Goal: Task Accomplishment & Management: Manage account settings

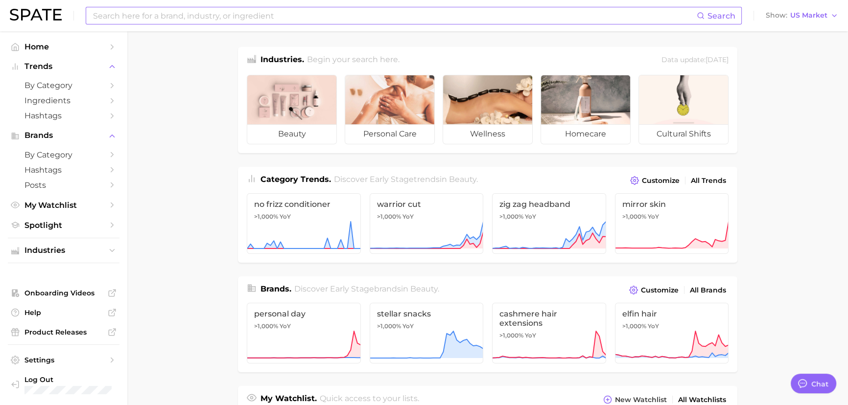
click at [289, 23] on input at bounding box center [394, 15] width 605 height 17
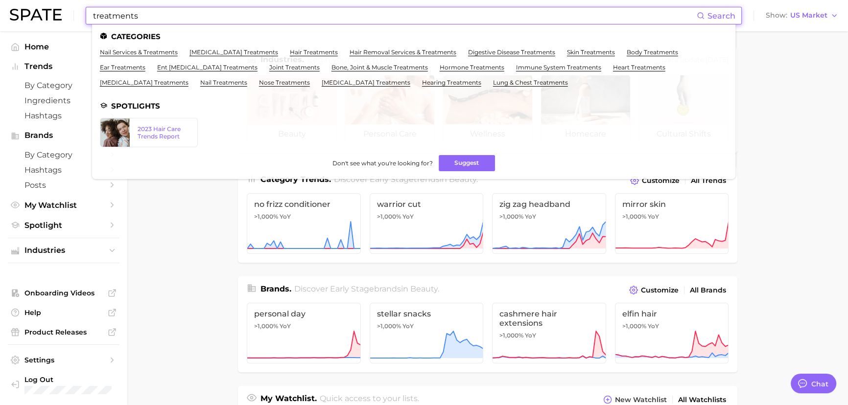
type input "treatments"
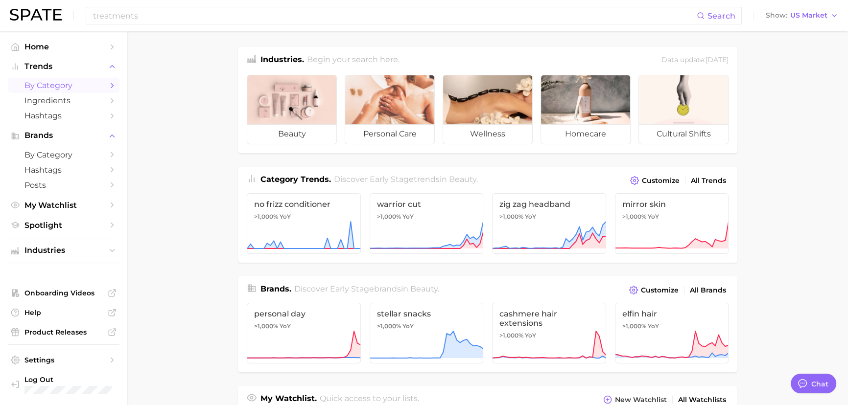
click at [96, 92] on link "by Category" at bounding box center [64, 85] width 112 height 15
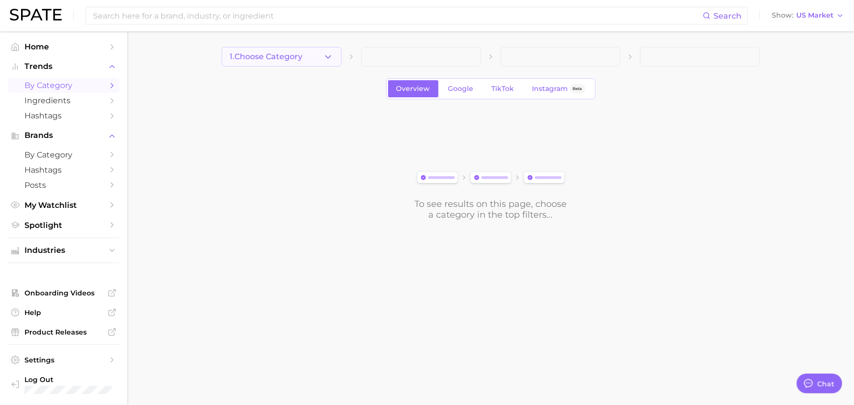
click at [324, 58] on icon "button" at bounding box center [328, 57] width 10 height 10
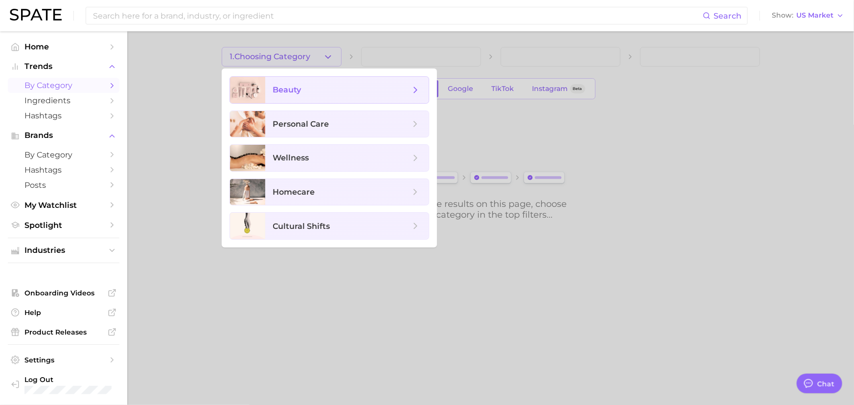
click at [383, 82] on span "beauty" at bounding box center [347, 90] width 164 height 26
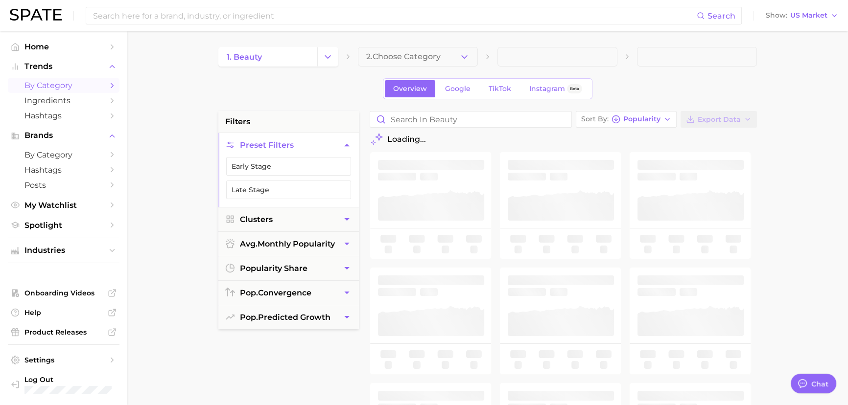
click at [402, 67] on div "1. beauty 2. Choose Category Overview Google TikTok Instagram Beta filters Pres…" at bounding box center [487, 386] width 539 height 678
click at [406, 58] on span "2. Choose Category" at bounding box center [403, 56] width 74 height 9
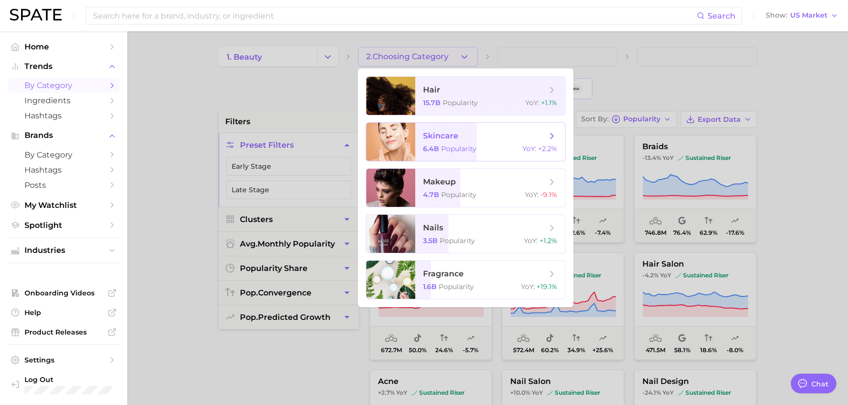
click at [442, 132] on span "skincare" at bounding box center [440, 135] width 35 height 9
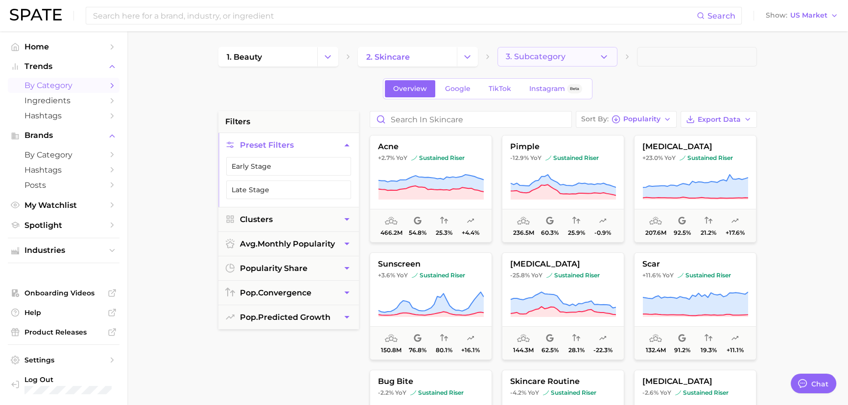
click at [551, 55] on span "3. Subcategory" at bounding box center [536, 56] width 60 height 9
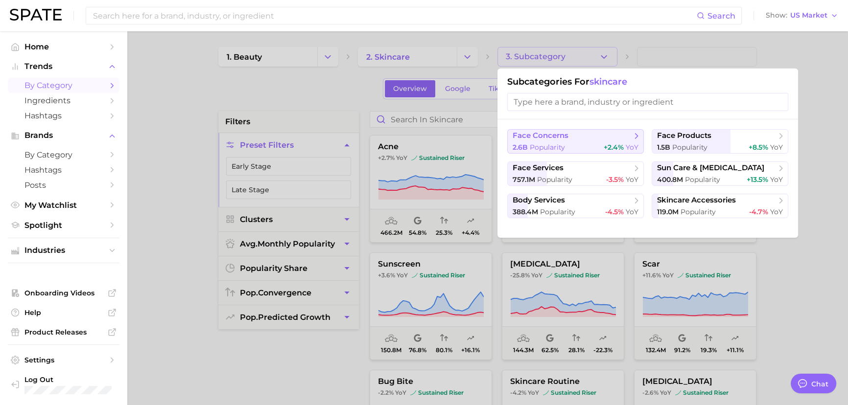
click at [635, 139] on icon at bounding box center [637, 136] width 10 height 10
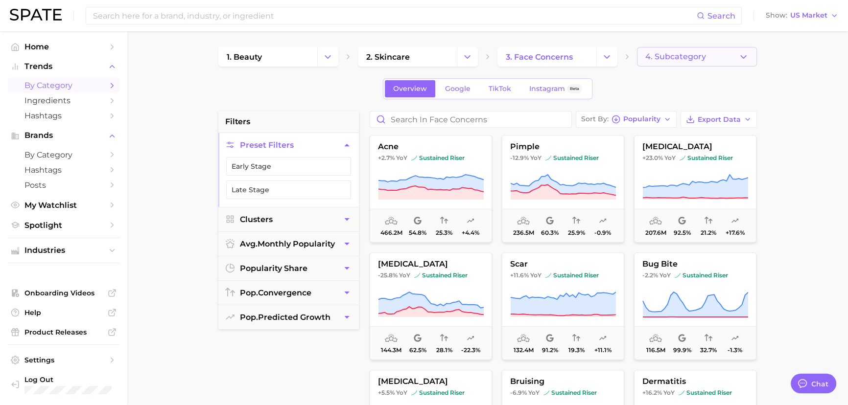
click at [666, 55] on span "4. Subcategory" at bounding box center [675, 56] width 61 height 9
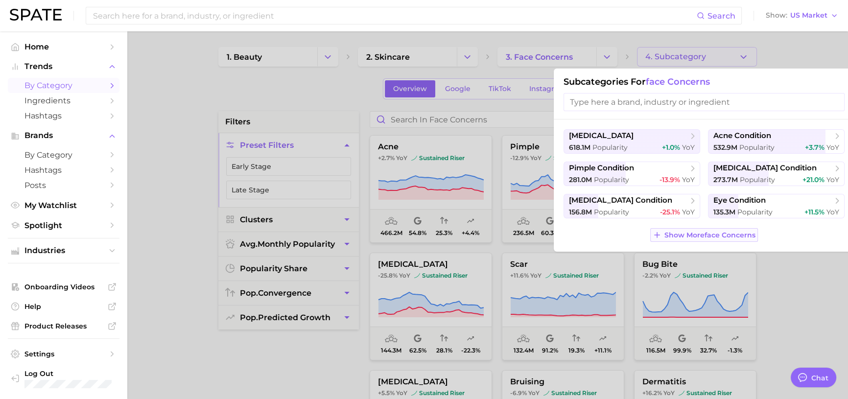
click at [718, 232] on span "Show More face concerns" at bounding box center [709, 235] width 91 height 8
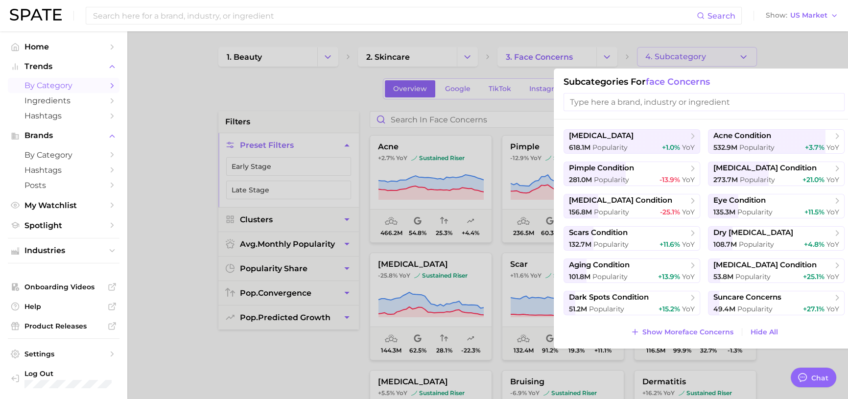
click at [169, 101] on div at bounding box center [424, 199] width 848 height 399
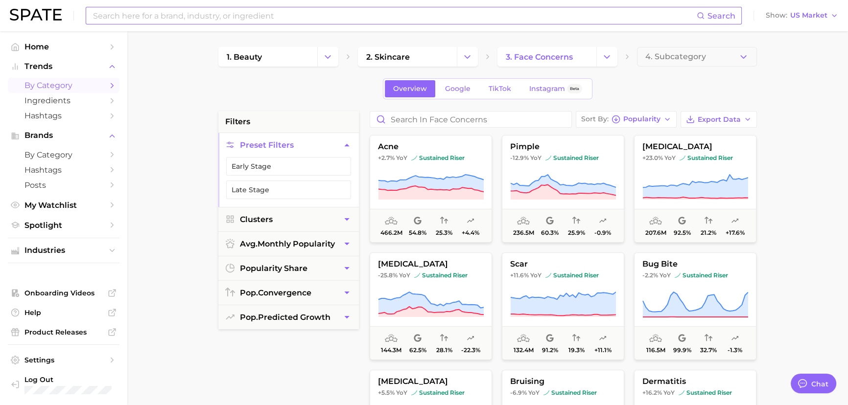
click at [218, 7] on input at bounding box center [394, 15] width 605 height 17
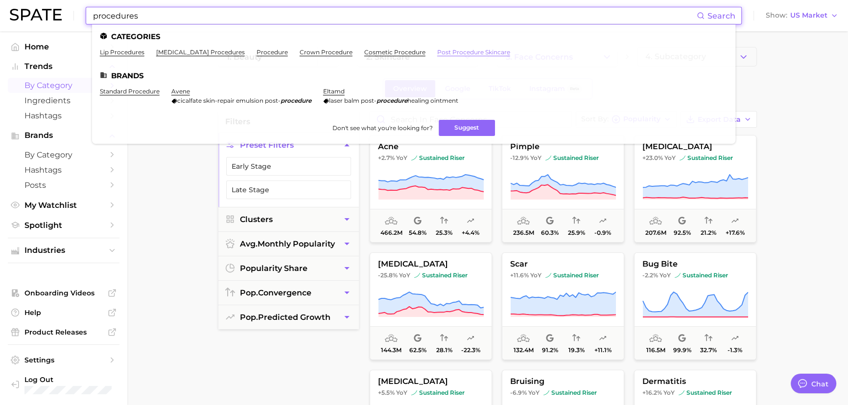
type input "procedures"
click at [269, 49] on link "procedure" at bounding box center [272, 51] width 31 height 7
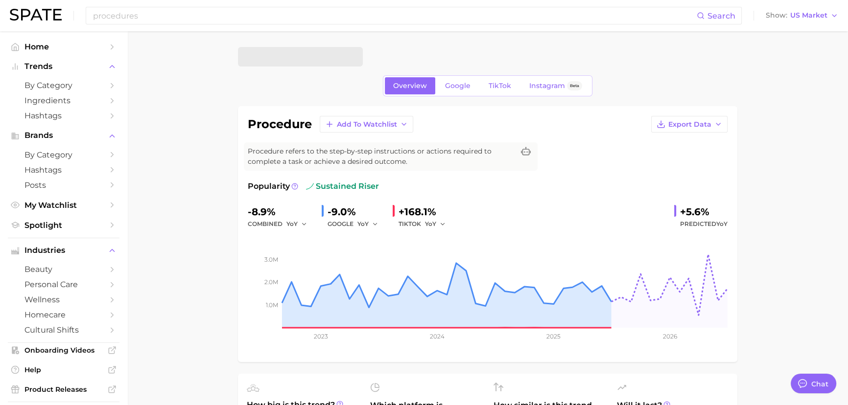
type textarea "x"
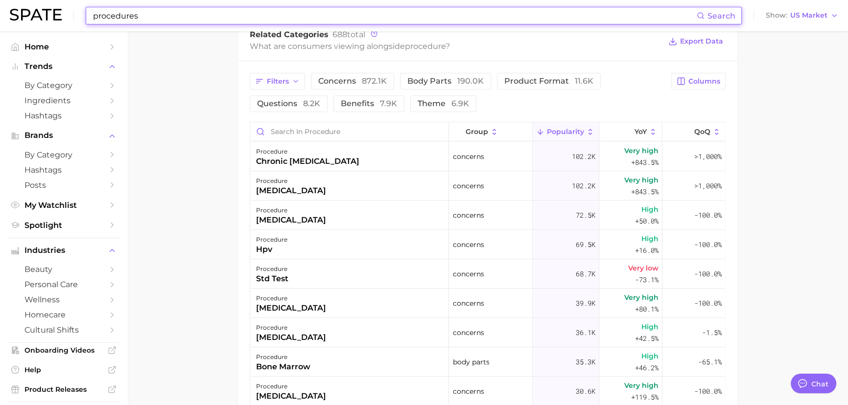
click at [313, 16] on input "procedures" at bounding box center [394, 15] width 605 height 17
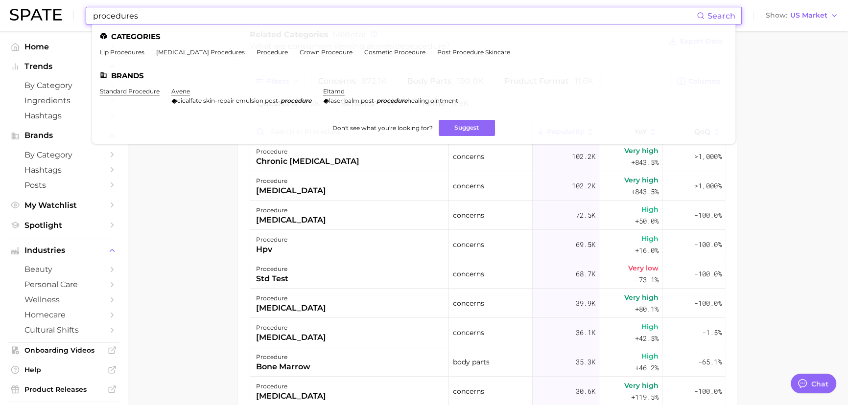
click at [311, 20] on input "procedures" at bounding box center [394, 15] width 605 height 17
click at [310, 21] on input "procedures" at bounding box center [394, 15] width 605 height 17
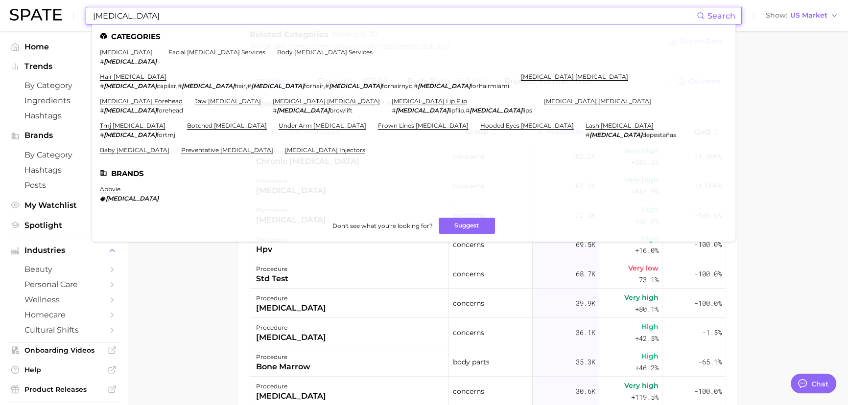
type input "[MEDICAL_DATA]"
click at [112, 51] on link "[MEDICAL_DATA]" at bounding box center [126, 51] width 53 height 7
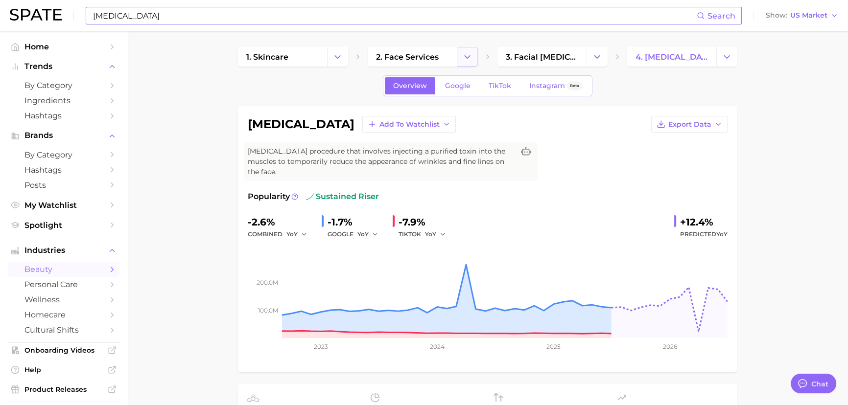
click at [466, 63] on button "Change Category" at bounding box center [467, 57] width 21 height 20
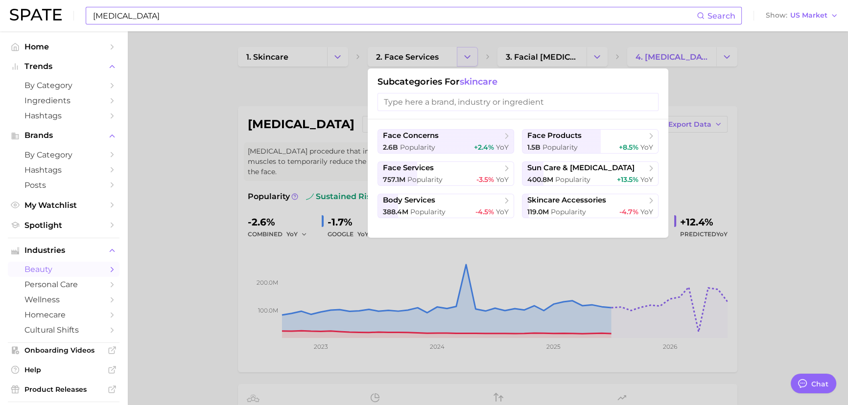
click at [466, 62] on div at bounding box center [424, 202] width 848 height 405
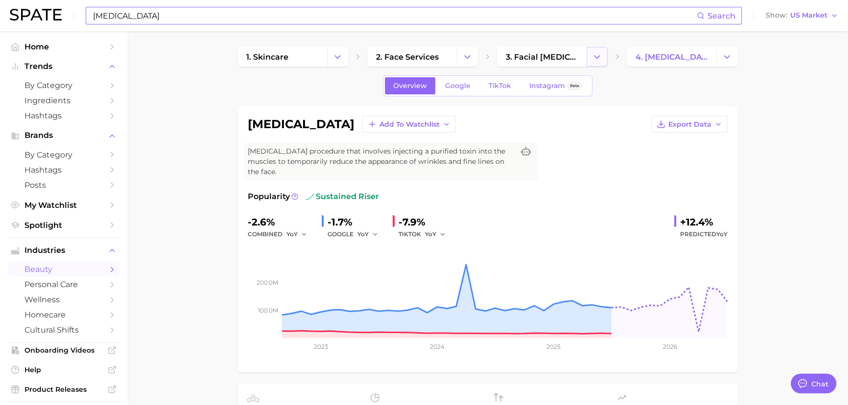
click at [593, 53] on icon "Change Category" at bounding box center [597, 57] width 10 height 10
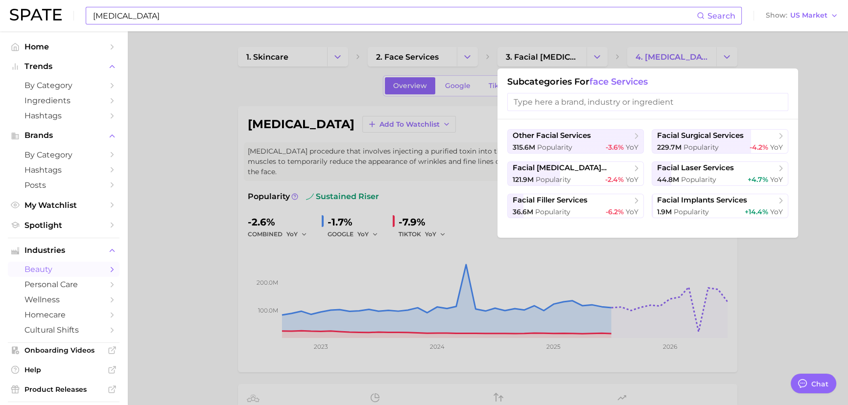
click at [653, 55] on div at bounding box center [424, 202] width 848 height 405
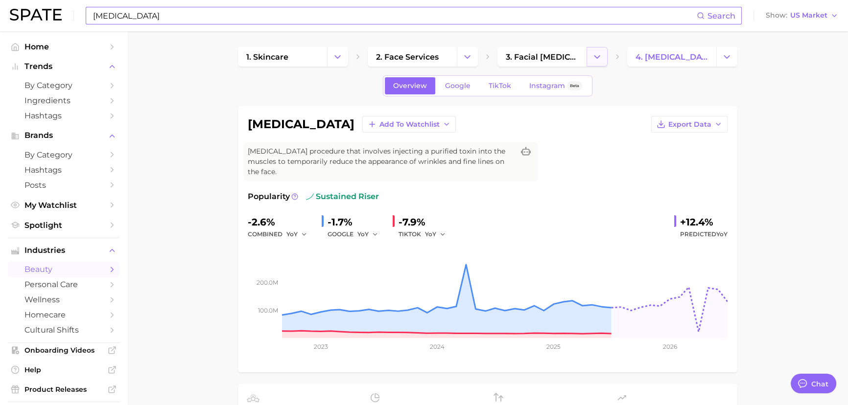
click at [595, 52] on icon "Change Category" at bounding box center [597, 57] width 10 height 10
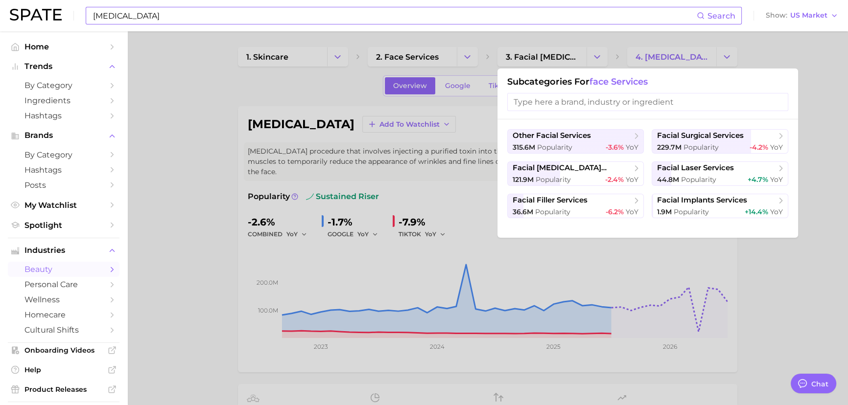
click at [719, 51] on div at bounding box center [424, 202] width 848 height 405
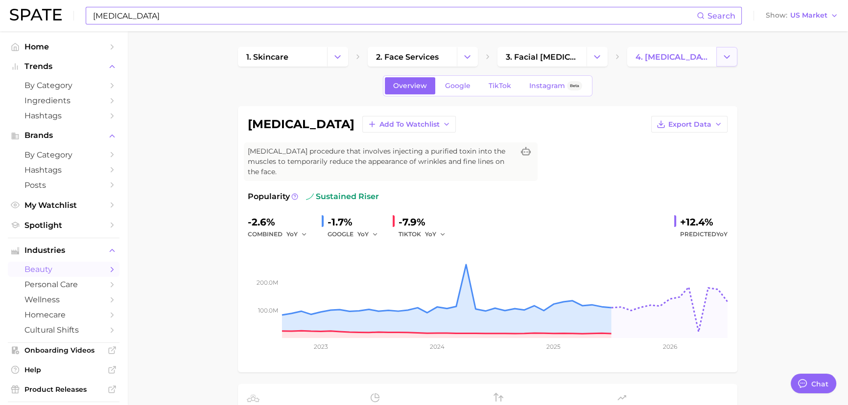
click at [724, 55] on polyline "Change Category" at bounding box center [726, 56] width 5 height 2
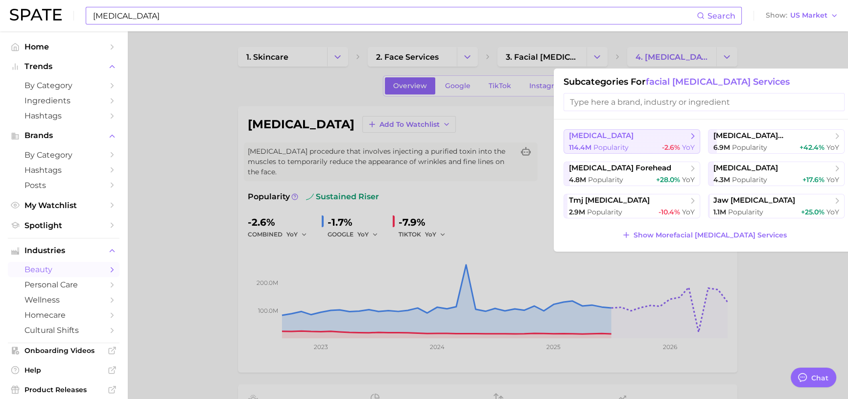
click at [652, 143] on div "114.4m Popularity -2.6% YoY" at bounding box center [632, 147] width 126 height 9
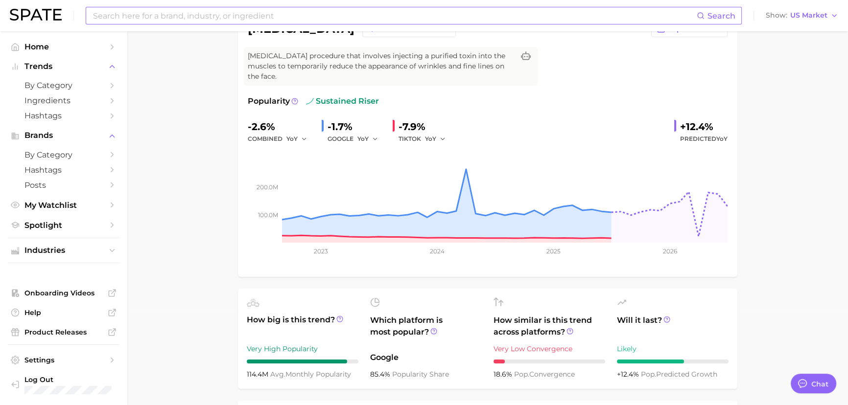
scroll to position [44, 0]
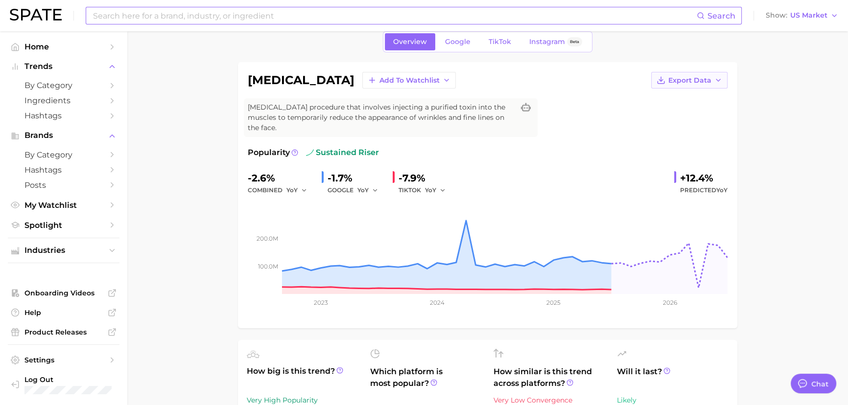
click at [686, 71] on div "[MEDICAL_DATA] Add to Watchlist Export Data [MEDICAL_DATA] procedure that invol…" at bounding box center [487, 195] width 499 height 266
click at [715, 78] on icon "button" at bounding box center [718, 80] width 8 height 8
click at [108, 207] on icon "Sidebar" at bounding box center [112, 205] width 9 height 9
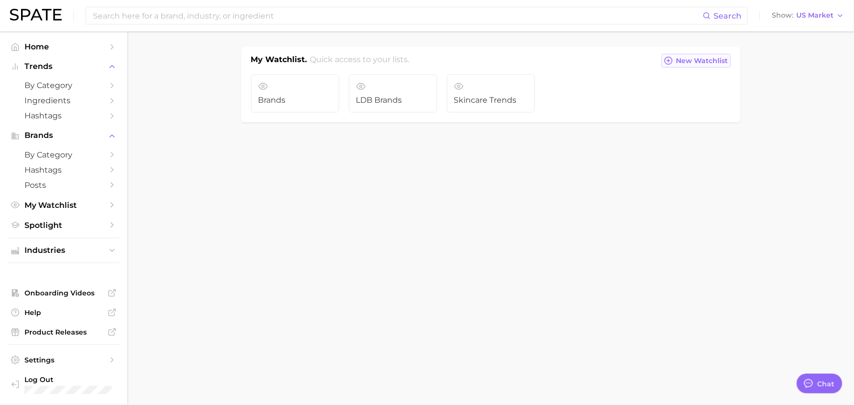
click at [704, 61] on span "New Watchlist" at bounding box center [703, 61] width 52 height 8
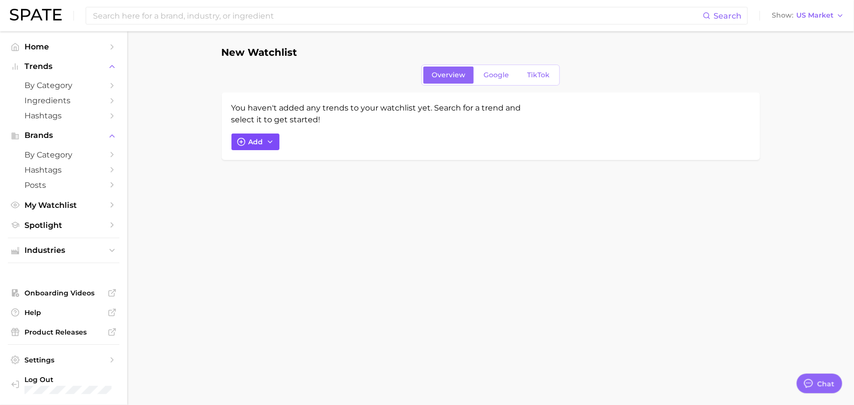
click at [266, 142] on icon "button" at bounding box center [270, 142] width 8 height 8
click at [591, 159] on div "You haven't added any trends to your watchlist yet. Search for a trend and sele…" at bounding box center [491, 127] width 539 height 68
click at [250, 53] on h1 "New Watchlist" at bounding box center [260, 52] width 76 height 11
type textarea "x"
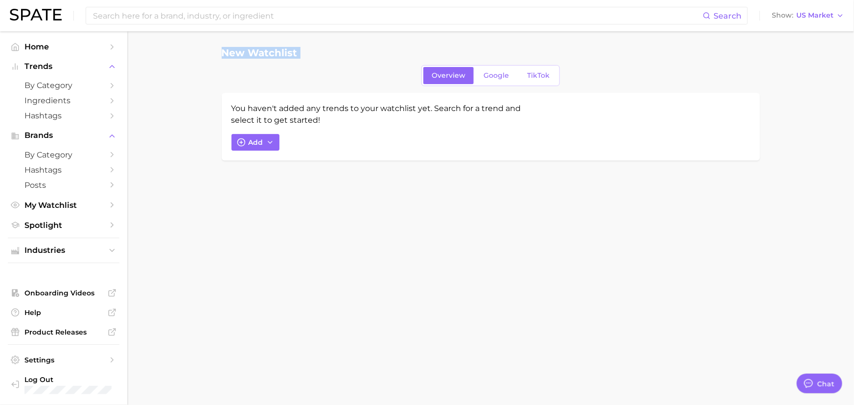
click at [250, 53] on h1 "New Watchlist" at bounding box center [260, 52] width 76 height 11
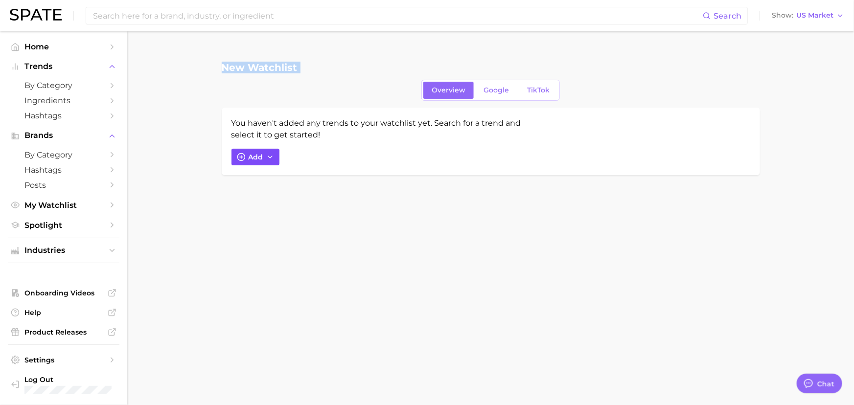
click at [267, 153] on icon "button" at bounding box center [270, 157] width 8 height 8
click at [246, 149] on button "Add" at bounding box center [256, 157] width 48 height 17
click at [241, 153] on icon "button" at bounding box center [241, 157] width 9 height 9
click at [250, 153] on span "Add" at bounding box center [256, 157] width 15 height 8
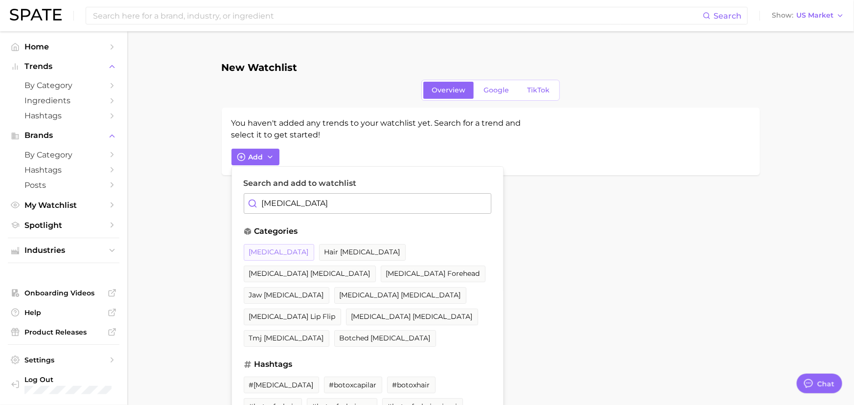
type input "[MEDICAL_DATA]"
click at [261, 248] on span "[MEDICAL_DATA]" at bounding box center [279, 252] width 60 height 8
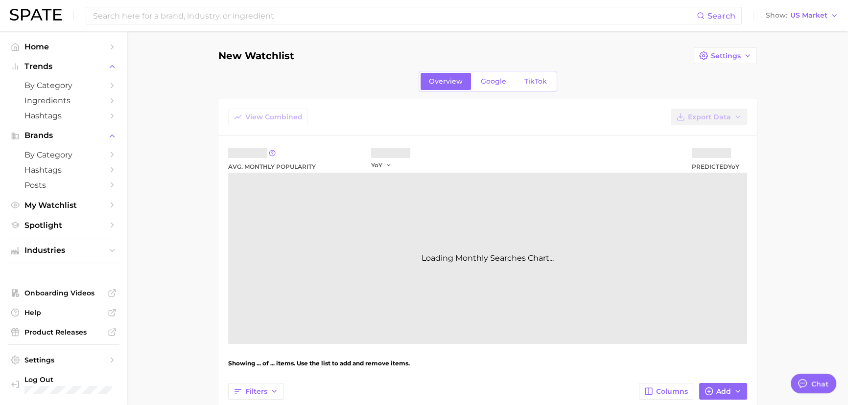
type textarea "x"
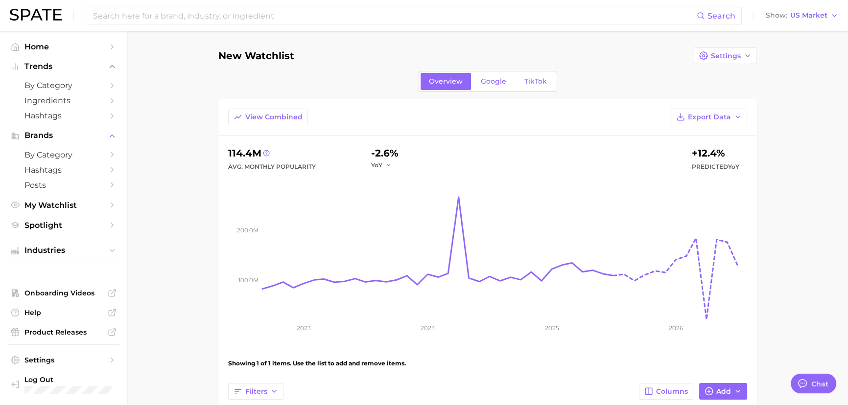
drag, startPoint x: 268, startPoint y: 54, endPoint x: 534, endPoint y: 93, distance: 268.7
click at [268, 54] on h1 "New Watchlist" at bounding box center [256, 55] width 76 height 11
click at [715, 62] on button "Settings" at bounding box center [725, 55] width 63 height 17
click at [719, 72] on span "Edit Details" at bounding box center [731, 74] width 41 height 8
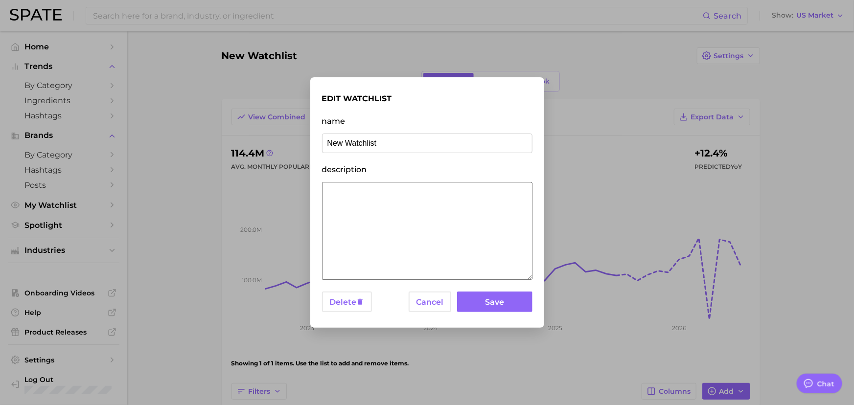
drag, startPoint x: 439, startPoint y: 147, endPoint x: 142, endPoint y: 145, distance: 296.7
click at [142, 145] on div "edit watchlist name New Watchlist description Delete Cancel Save" at bounding box center [427, 202] width 854 height 405
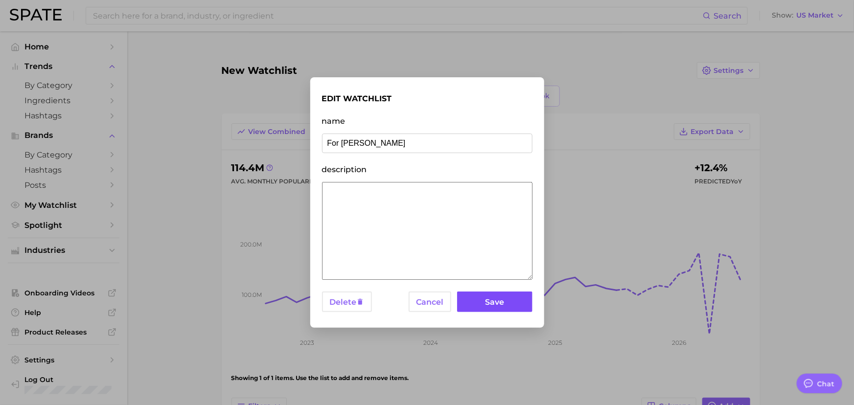
type input "For [PERSON_NAME]"
click at [494, 305] on button "Save" at bounding box center [494, 302] width 75 height 21
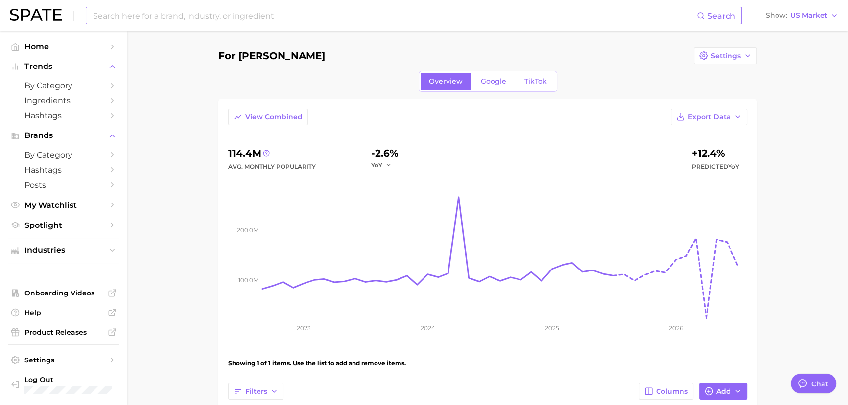
click at [295, 20] on input at bounding box center [394, 15] width 605 height 17
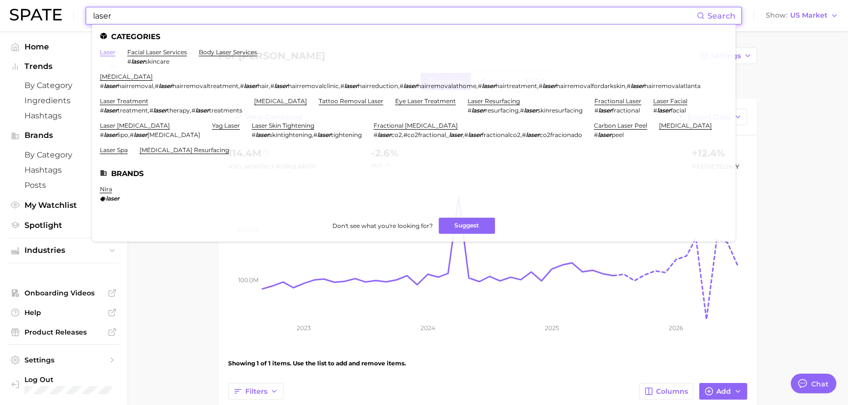
type input "laser"
click at [103, 54] on link "laser" at bounding box center [108, 51] width 16 height 7
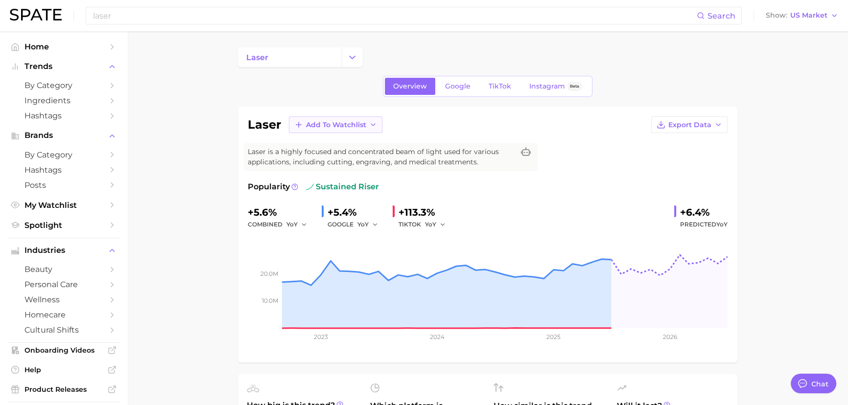
click at [342, 129] on button "Add to Watchlist" at bounding box center [336, 125] width 94 height 17
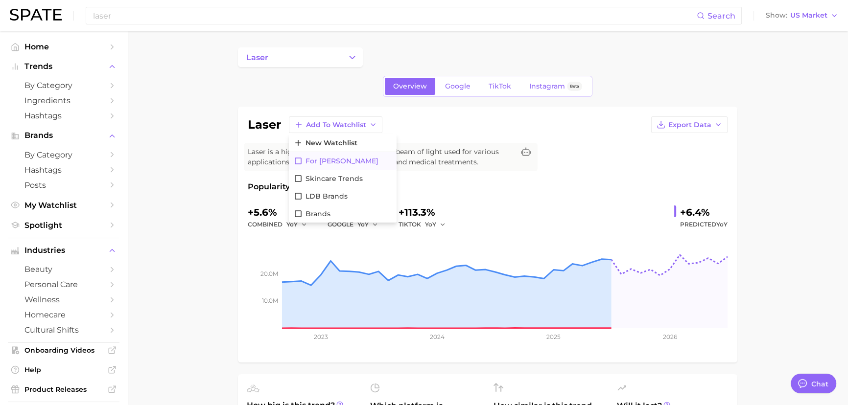
click at [334, 157] on span "For [PERSON_NAME]" at bounding box center [342, 161] width 73 height 8
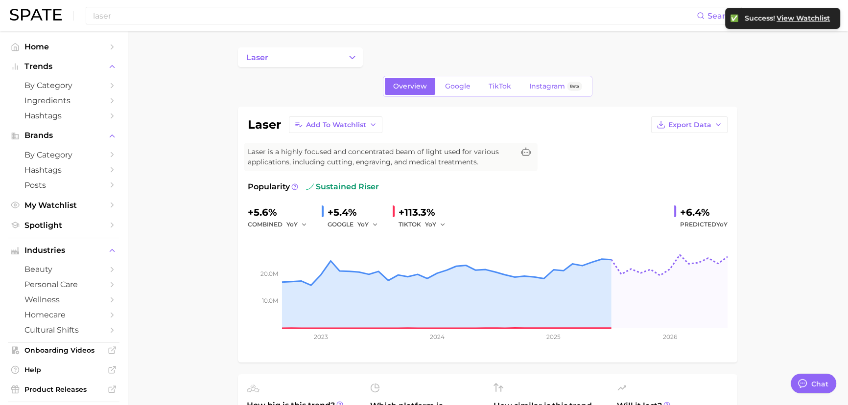
click at [257, 17] on input "laser" at bounding box center [394, 15] width 605 height 17
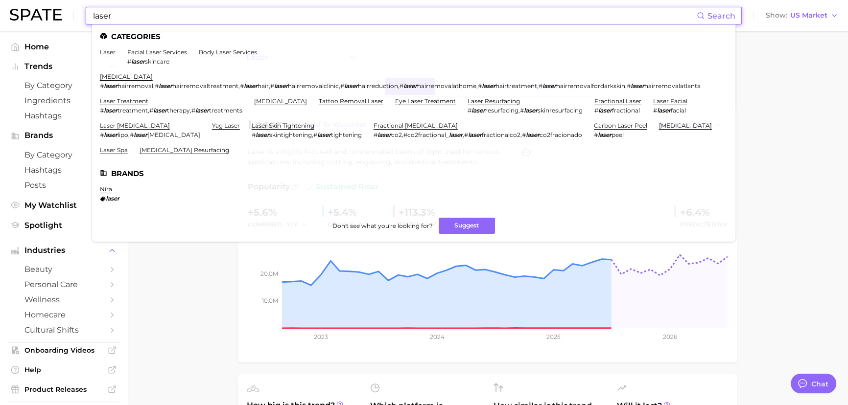
click at [257, 17] on input "laser" at bounding box center [394, 15] width 605 height 17
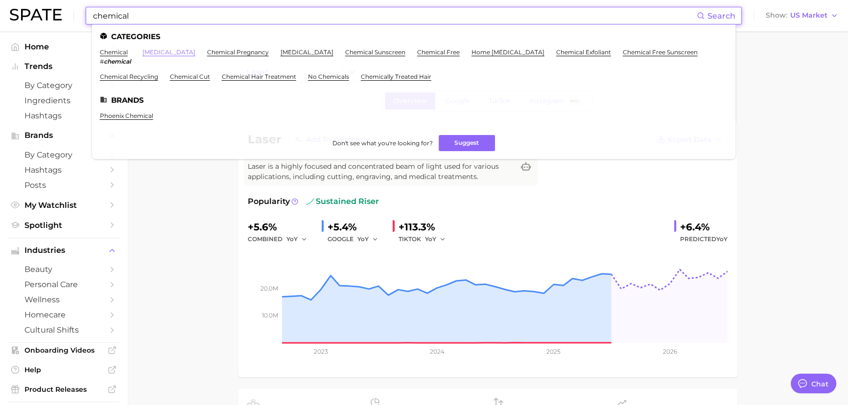
type input "chemical"
click at [175, 52] on link "[MEDICAL_DATA]" at bounding box center [168, 51] width 53 height 7
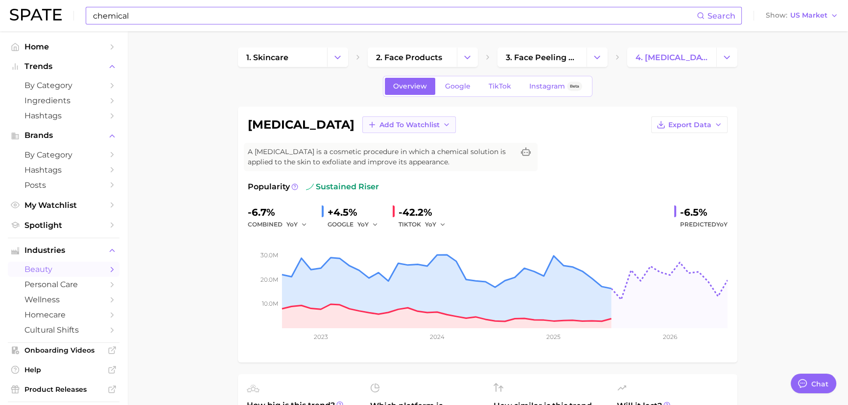
click at [399, 128] on button "Add to Watchlist" at bounding box center [409, 125] width 94 height 17
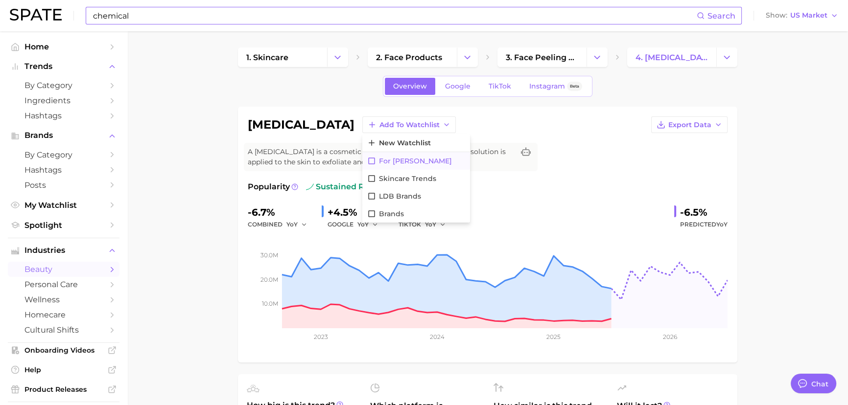
click at [382, 154] on button "For [PERSON_NAME]" at bounding box center [416, 161] width 108 height 18
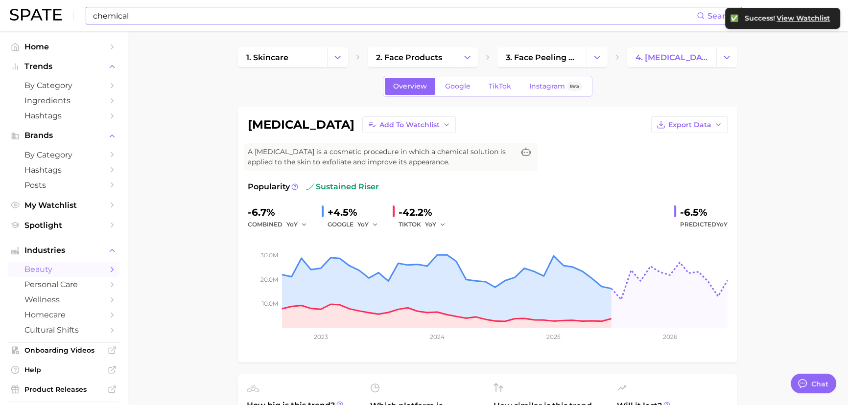
click at [179, 5] on div "chemical Search Show US Market" at bounding box center [424, 15] width 829 height 31
click at [181, 17] on input "chemical" at bounding box center [394, 15] width 605 height 17
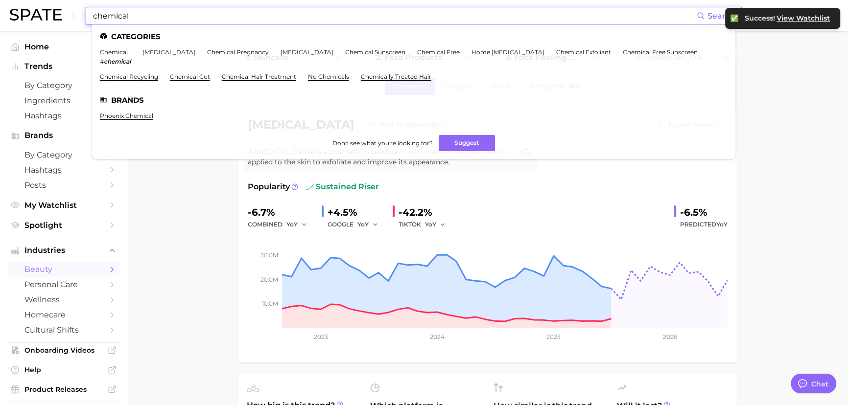
click at [177, 18] on input "chemical" at bounding box center [394, 15] width 605 height 17
click at [176, 16] on input "chemical" at bounding box center [394, 15] width 605 height 17
drag, startPoint x: 176, startPoint y: 16, endPoint x: 76, endPoint y: 12, distance: 100.0
click at [76, 12] on div "chemical Search Categories chemical # chemical [MEDICAL_DATA] chemical pregnanc…" at bounding box center [424, 15] width 829 height 31
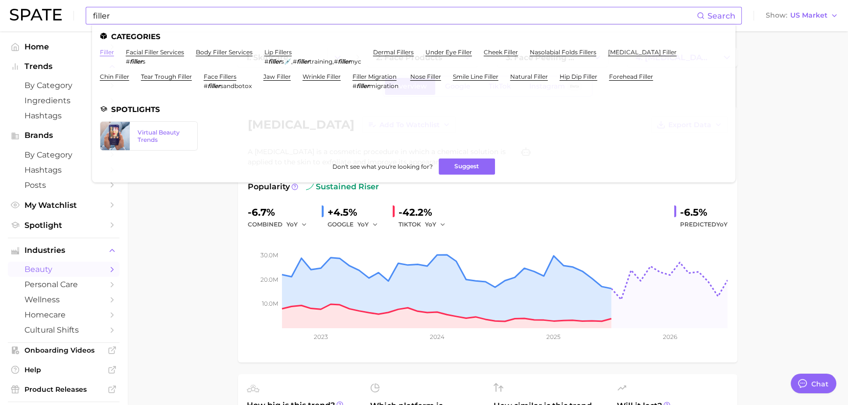
click at [103, 52] on link "filler" at bounding box center [107, 51] width 14 height 7
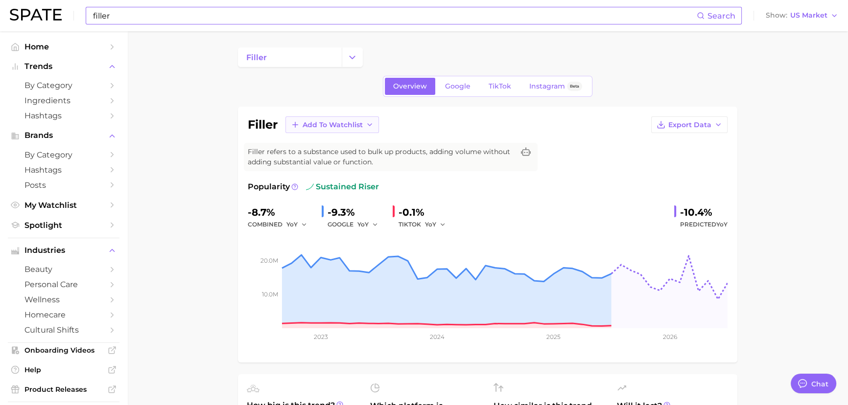
click at [350, 125] on span "Add to Watchlist" at bounding box center [333, 125] width 60 height 8
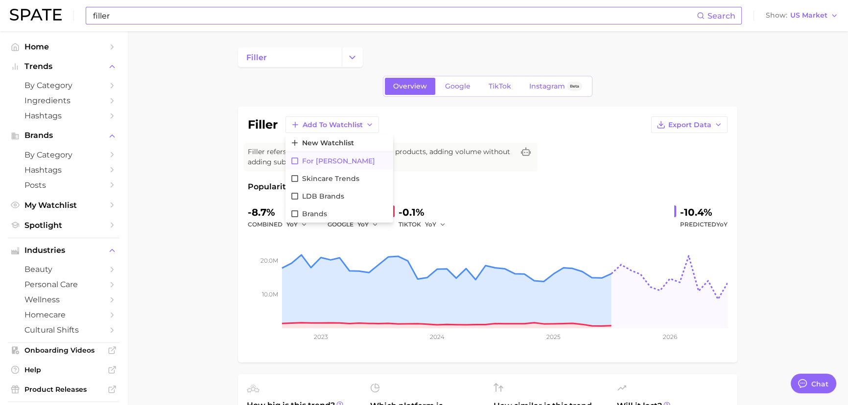
click at [326, 163] on span "For [PERSON_NAME]" at bounding box center [338, 161] width 73 height 8
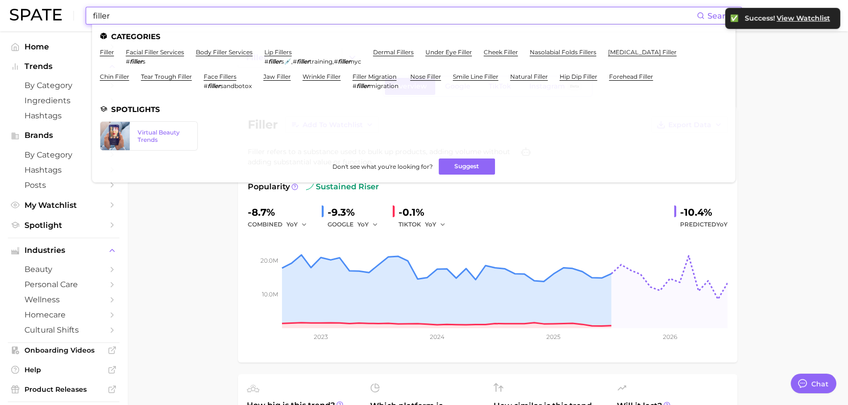
click at [163, 21] on input "filler" at bounding box center [394, 15] width 605 height 17
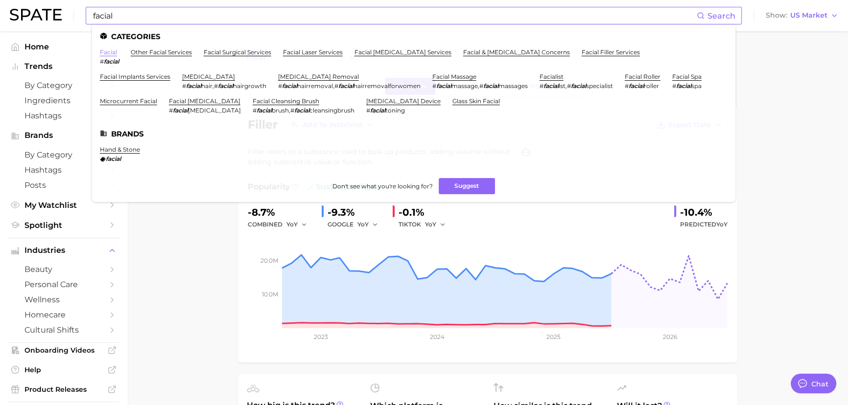
click at [108, 49] on link "facial" at bounding box center [108, 51] width 17 height 7
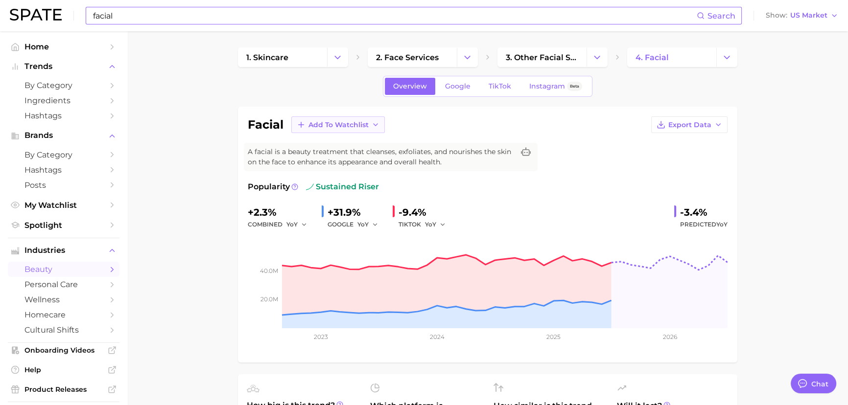
click at [367, 128] on button "Add to Watchlist" at bounding box center [338, 125] width 94 height 17
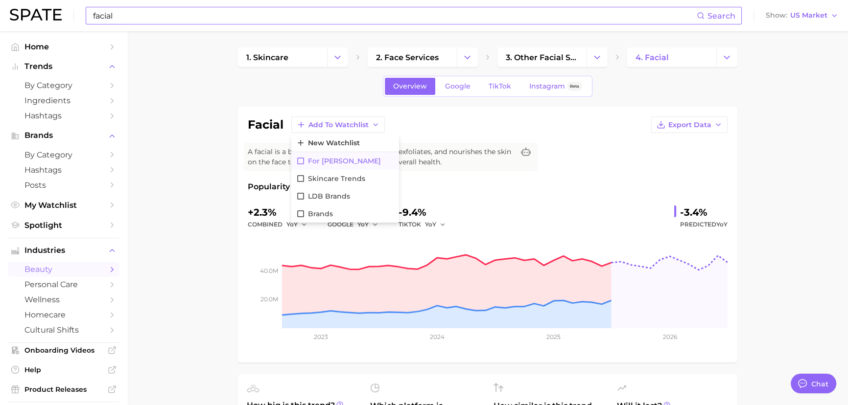
click at [336, 157] on span "For [PERSON_NAME]" at bounding box center [344, 161] width 73 height 8
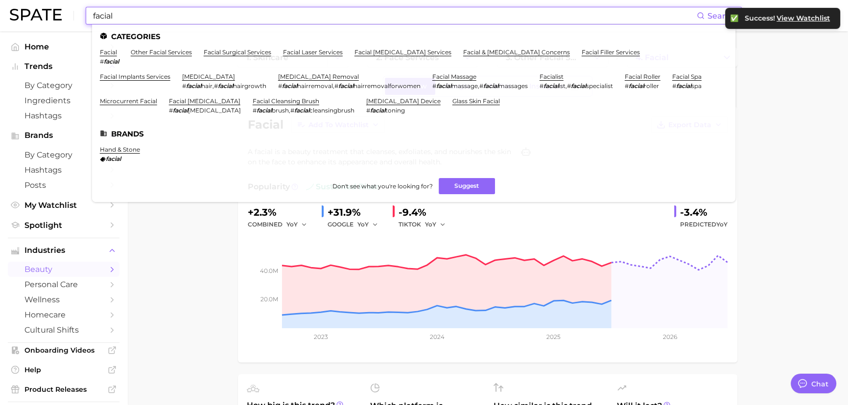
click at [163, 19] on input "facial" at bounding box center [394, 15] width 605 height 17
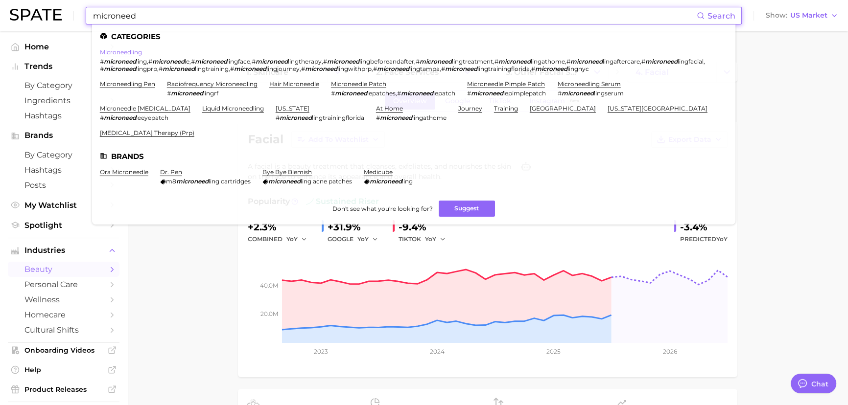
type input "microneed"
click at [133, 51] on link "microneedling" at bounding box center [121, 51] width 42 height 7
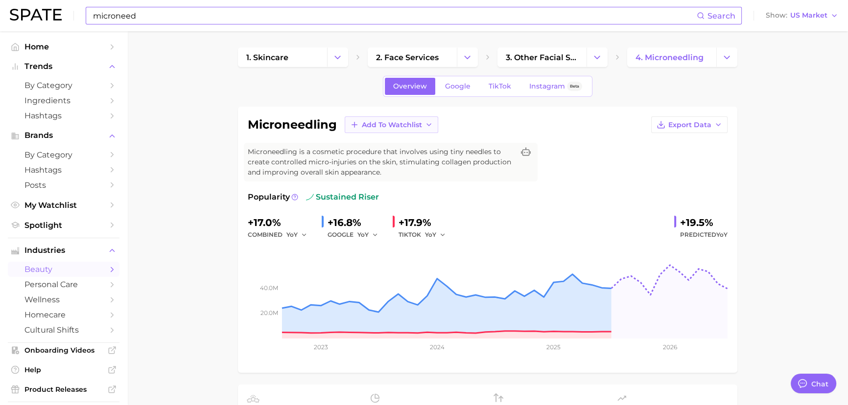
click at [404, 127] on span "Add to Watchlist" at bounding box center [392, 125] width 60 height 8
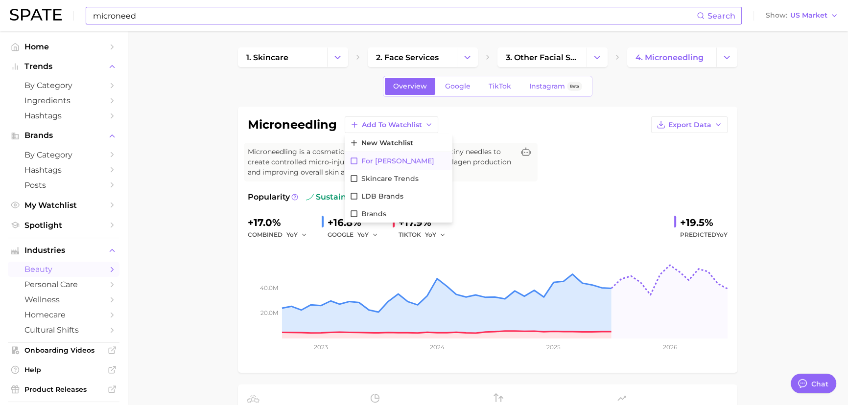
click at [382, 157] on span "For [PERSON_NAME]" at bounding box center [397, 161] width 73 height 8
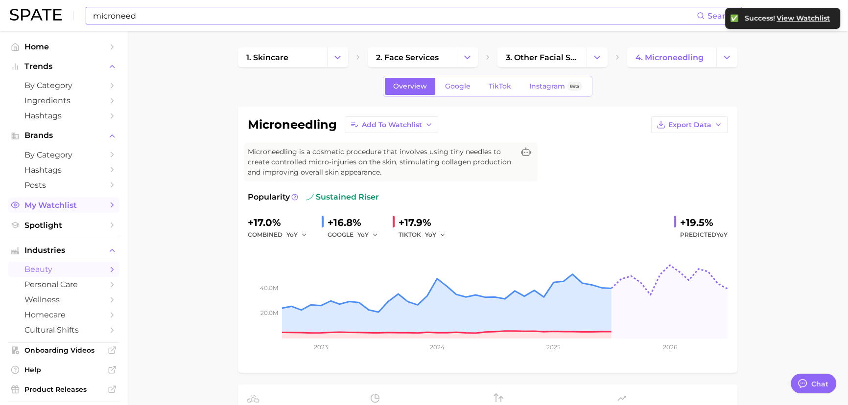
click at [41, 206] on span "My Watchlist" at bounding box center [63, 205] width 78 height 9
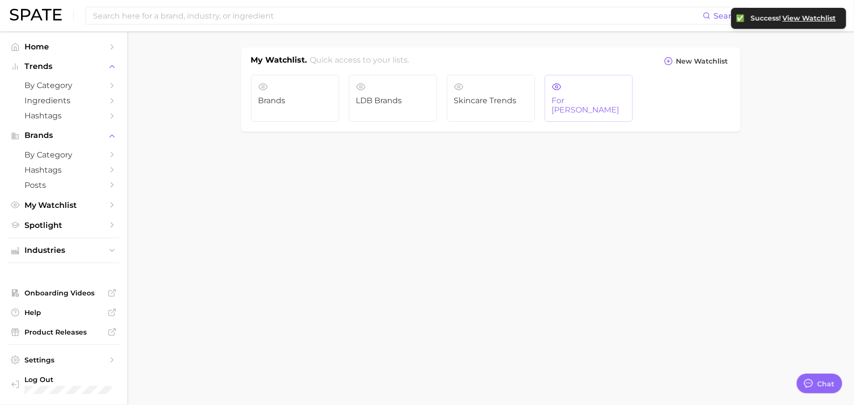
click at [578, 92] on link "For [PERSON_NAME]" at bounding box center [589, 98] width 88 height 47
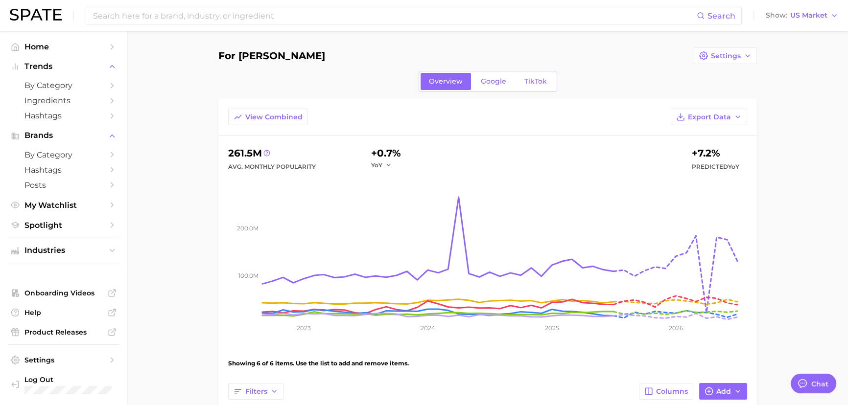
drag, startPoint x: 163, startPoint y: 19, endPoint x: 163, endPoint y: 24, distance: 5.4
click at [163, 23] on input at bounding box center [394, 15] width 605 height 17
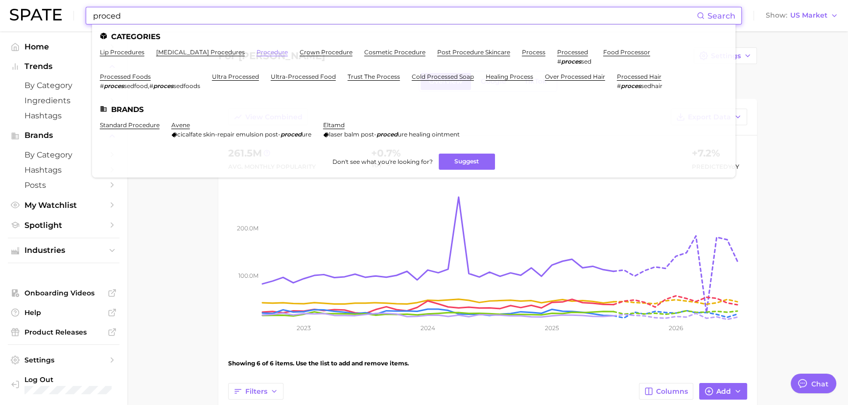
type input "proced"
click at [276, 52] on link "procedure" at bounding box center [272, 51] width 31 height 7
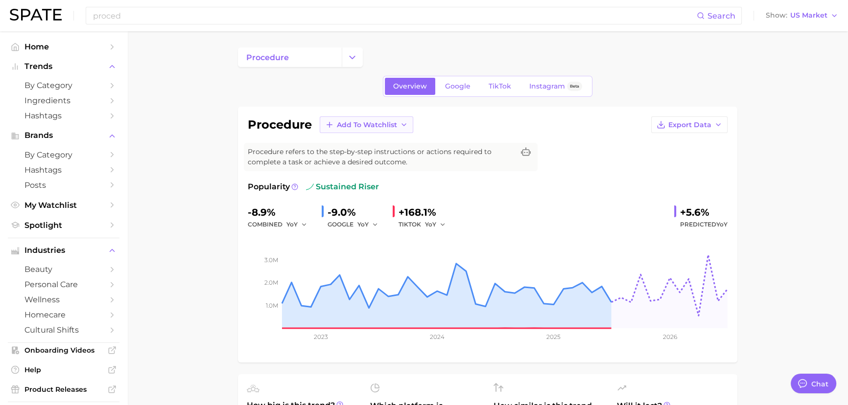
click at [397, 128] on button "Add to Watchlist" at bounding box center [367, 125] width 94 height 17
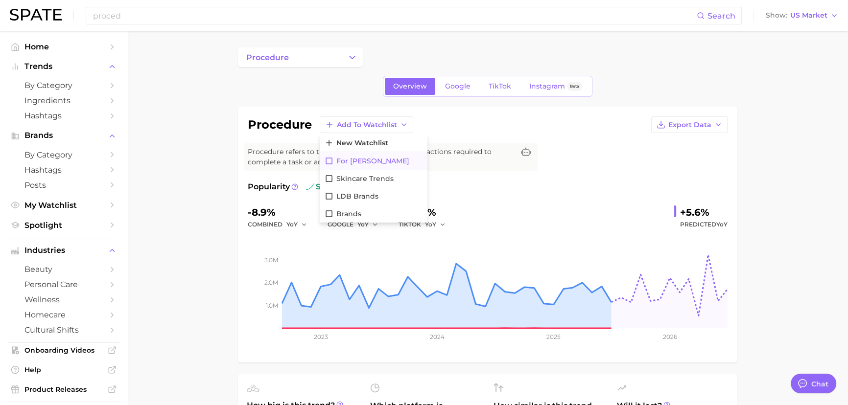
click at [366, 166] on button "For [PERSON_NAME]" at bounding box center [374, 161] width 108 height 18
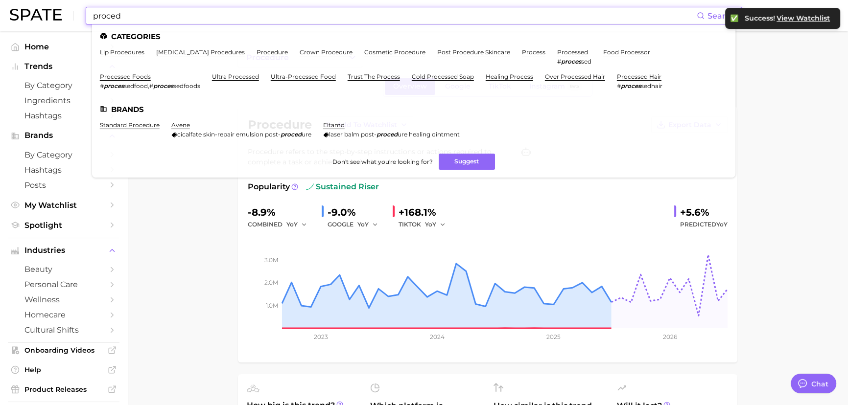
click at [305, 16] on input "proced" at bounding box center [394, 15] width 605 height 17
click at [307, 18] on input "proced" at bounding box center [394, 15] width 605 height 17
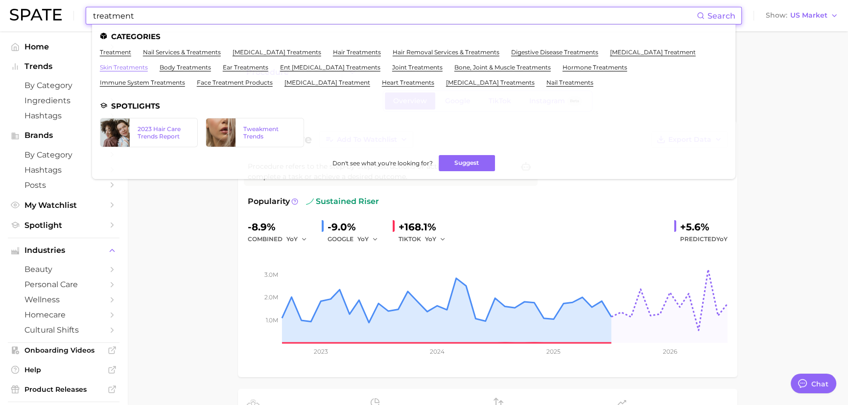
type input "treatment"
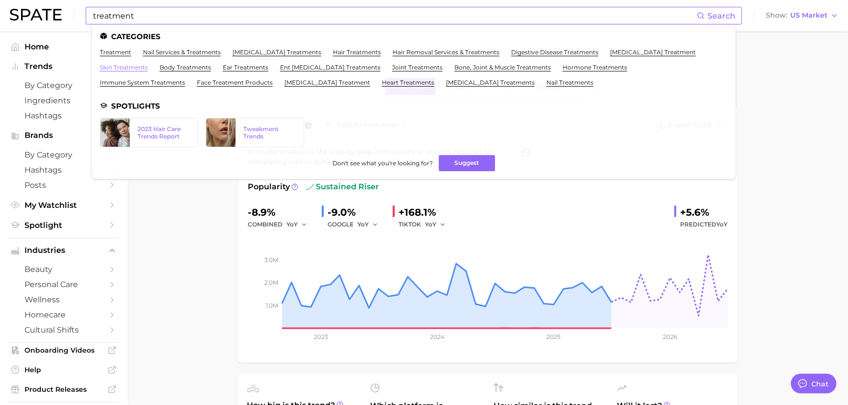
click at [122, 64] on link "skin treatments" at bounding box center [124, 67] width 48 height 7
type textarea "x"
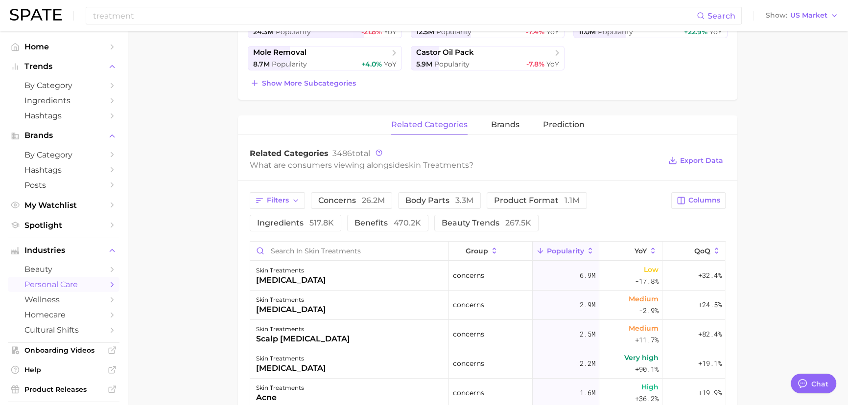
scroll to position [267, 0]
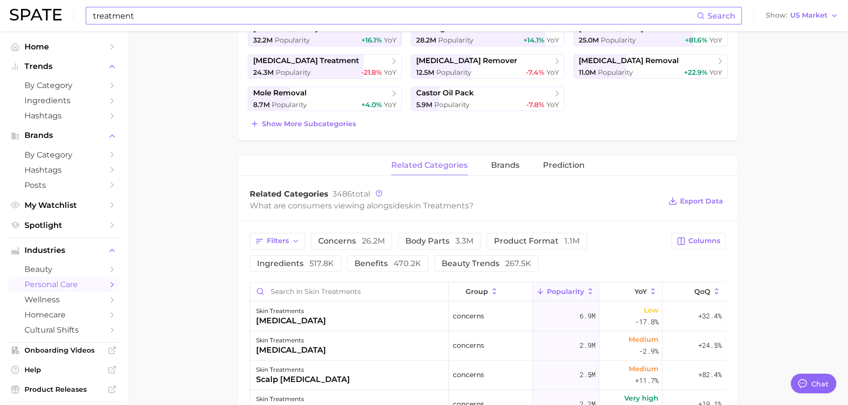
click at [166, 14] on input "treatment" at bounding box center [394, 15] width 605 height 17
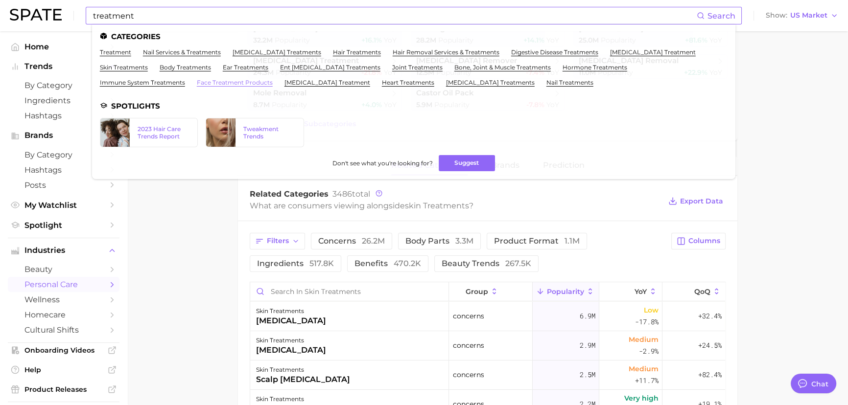
click at [197, 82] on link "face treatment products" at bounding box center [235, 82] width 76 height 7
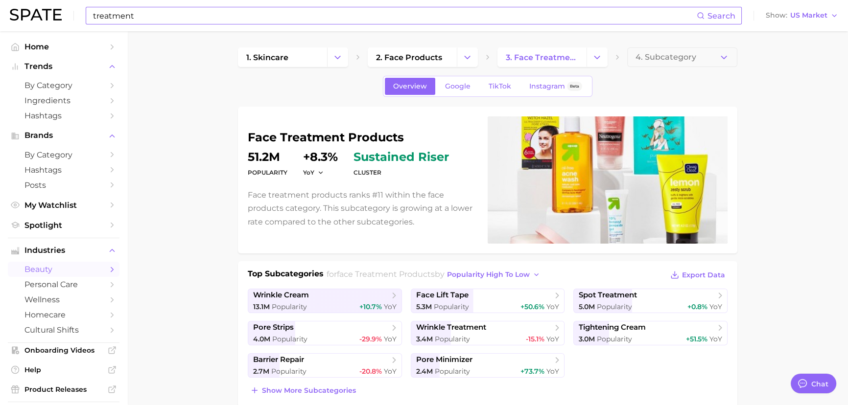
click at [294, 16] on input "treatment" at bounding box center [394, 15] width 605 height 17
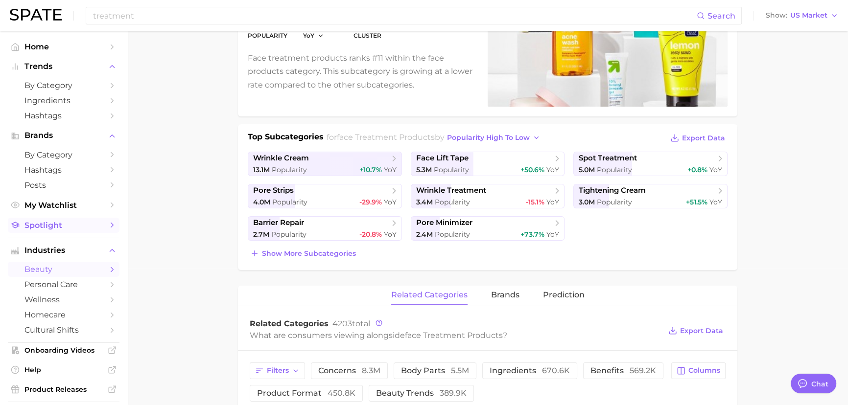
scroll to position [133, 0]
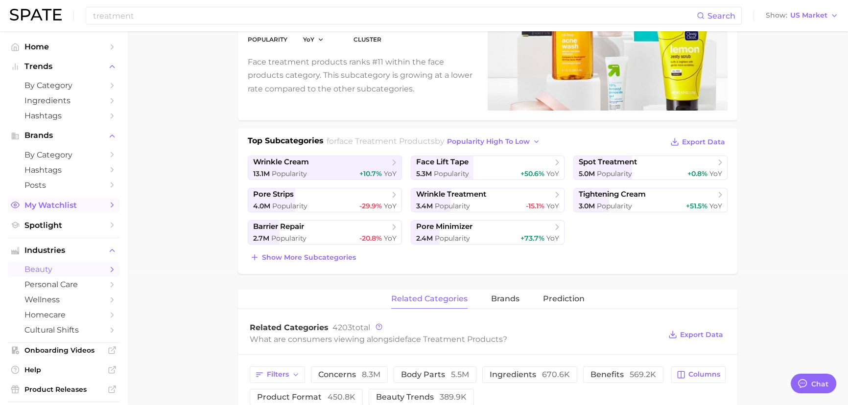
click at [74, 204] on span "My Watchlist" at bounding box center [63, 205] width 78 height 9
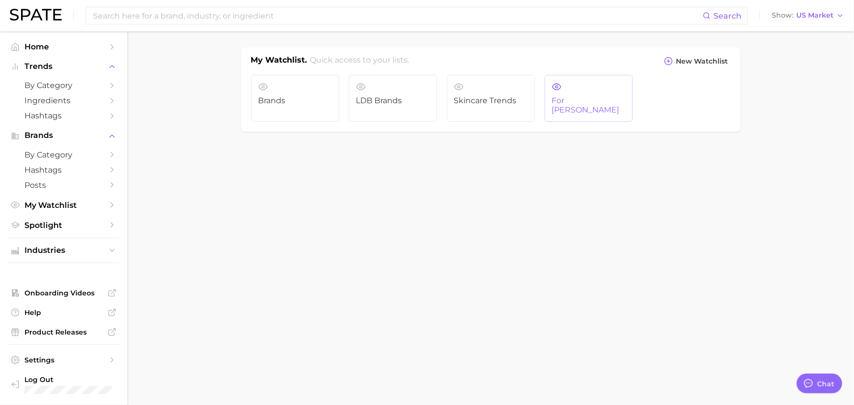
click at [590, 82] on link "For [PERSON_NAME]" at bounding box center [589, 98] width 88 height 47
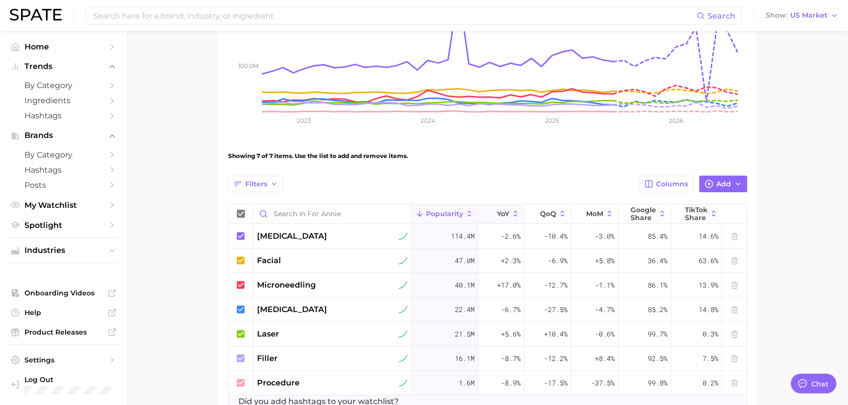
scroll to position [222, 0]
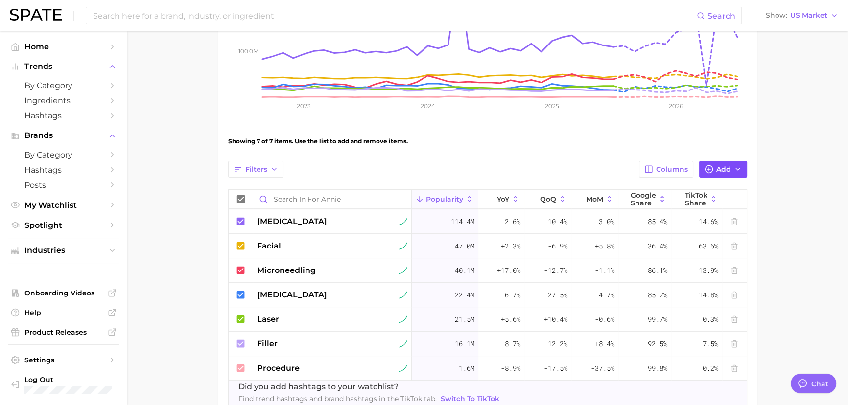
click at [712, 170] on circle "button" at bounding box center [709, 169] width 7 height 7
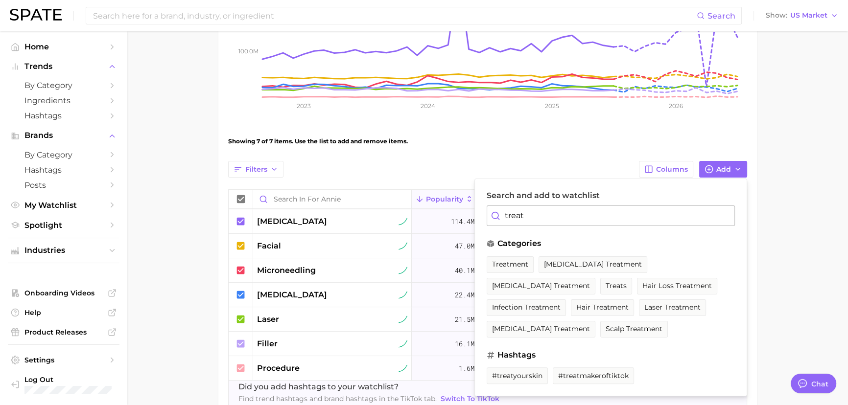
drag, startPoint x: 562, startPoint y: 211, endPoint x: 452, endPoint y: 208, distance: 109.7
click at [452, 208] on div "Filters Columns Add Search and add to watchlist treat categories treatment [MED…" at bounding box center [487, 283] width 519 height 245
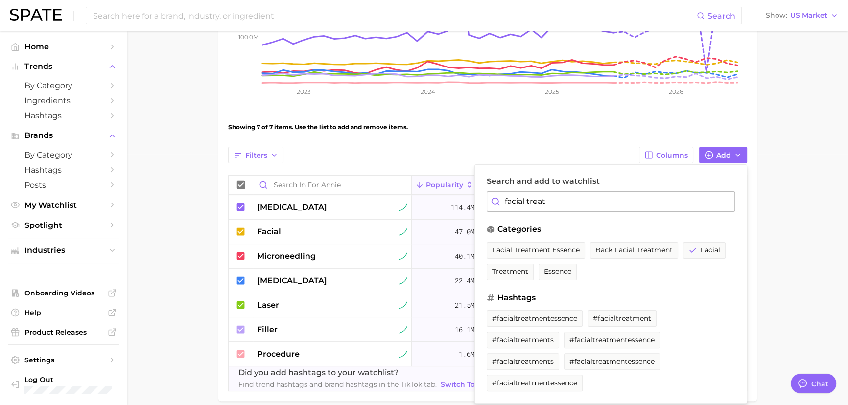
scroll to position [267, 0]
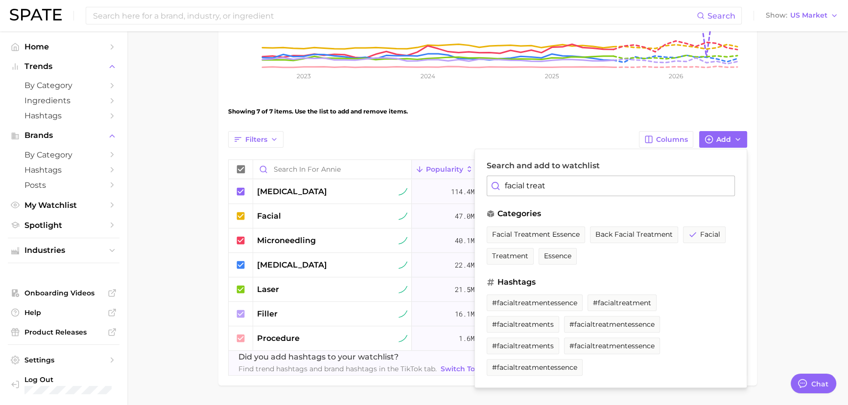
type input "facial treat"
click at [155, 105] on main "For [PERSON_NAME] Settings Overview Google TikTok View Combined Export Data 263…" at bounding box center [487, 107] width 721 height 655
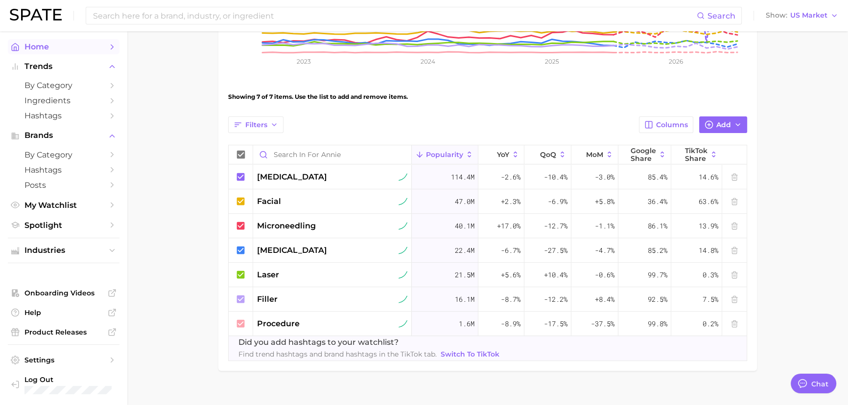
click at [30, 47] on span "Home" at bounding box center [63, 46] width 78 height 9
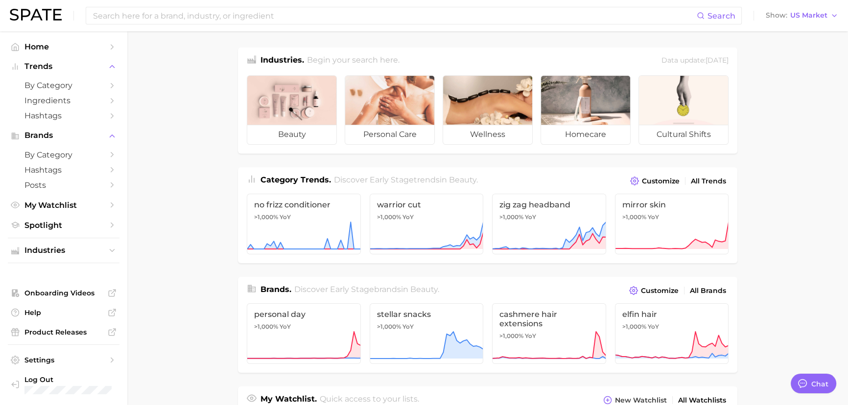
click at [144, 3] on div "Search Show US Market" at bounding box center [424, 15] width 829 height 31
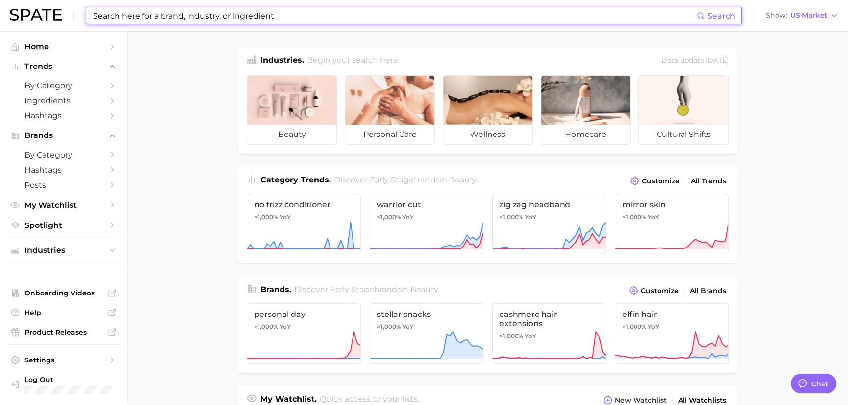
drag, startPoint x: 154, startPoint y: 15, endPoint x: 150, endPoint y: 10, distance: 6.3
click at [154, 15] on input at bounding box center [394, 15] width 605 height 17
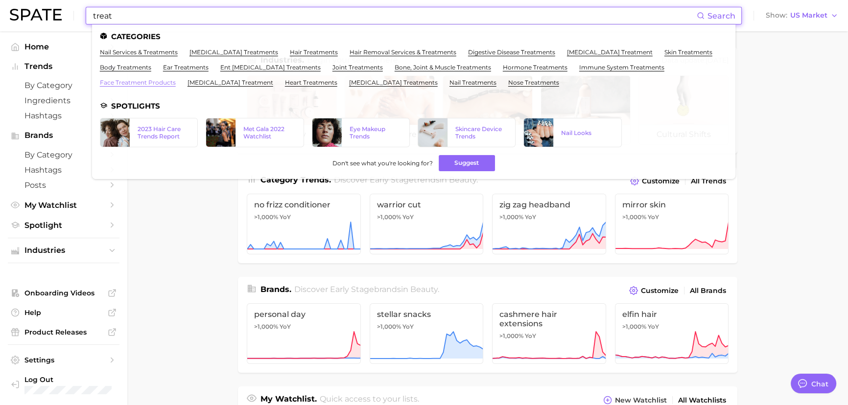
type input "treat"
click at [147, 82] on link "face treatment products" at bounding box center [138, 82] width 76 height 7
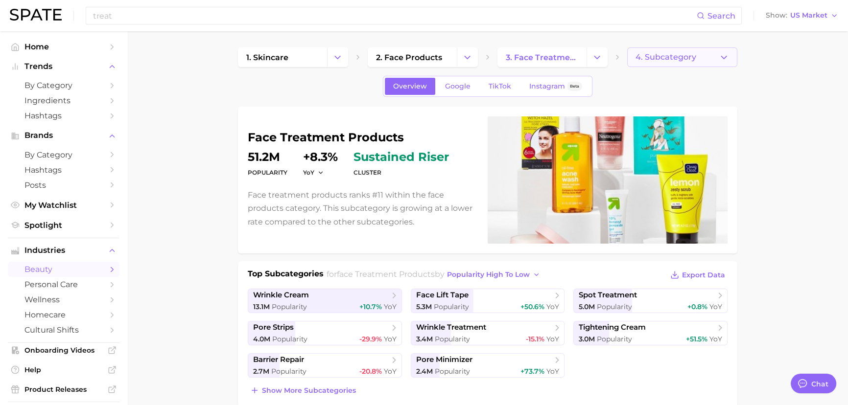
click at [693, 56] on span "4. Subcategory" at bounding box center [666, 57] width 61 height 9
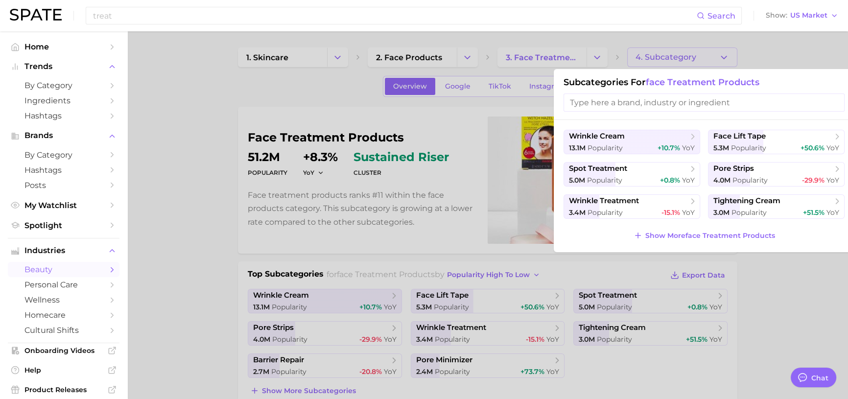
click at [694, 81] on span "face treatment products" at bounding box center [703, 82] width 114 height 11
click at [704, 232] on span "Show More face treatment products" at bounding box center [710, 236] width 130 height 8
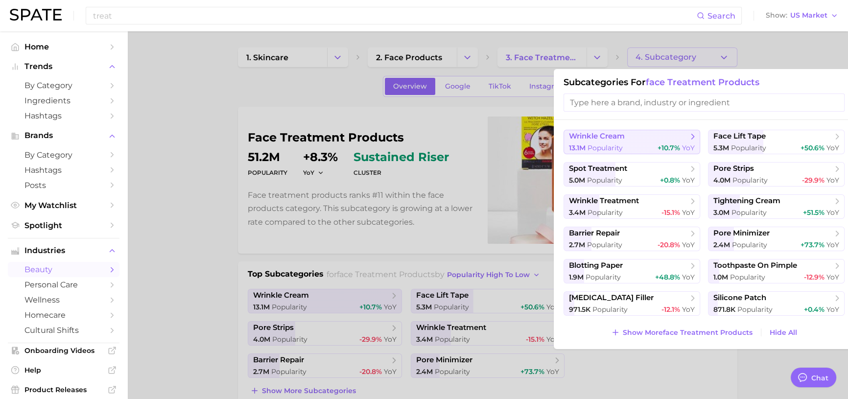
click at [663, 143] on span "+10.7%" at bounding box center [669, 147] width 23 height 9
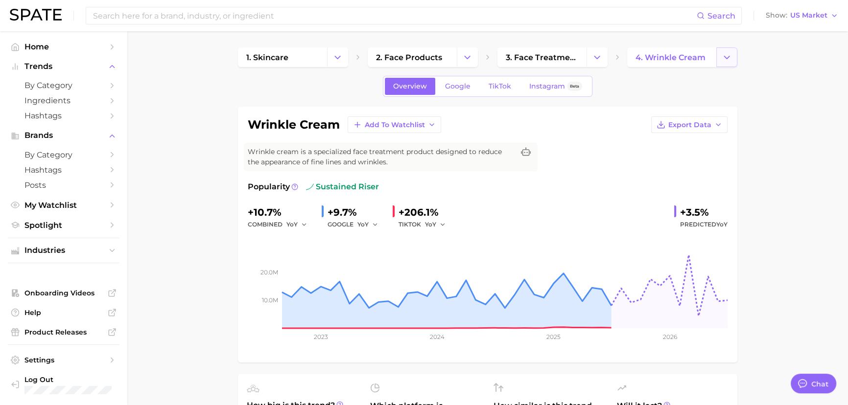
click at [724, 60] on icon "Change Category" at bounding box center [727, 57] width 10 height 10
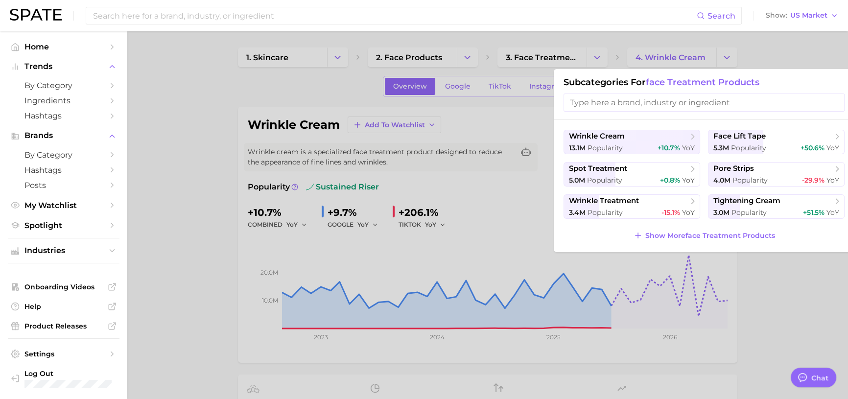
click at [644, 54] on div at bounding box center [424, 199] width 848 height 399
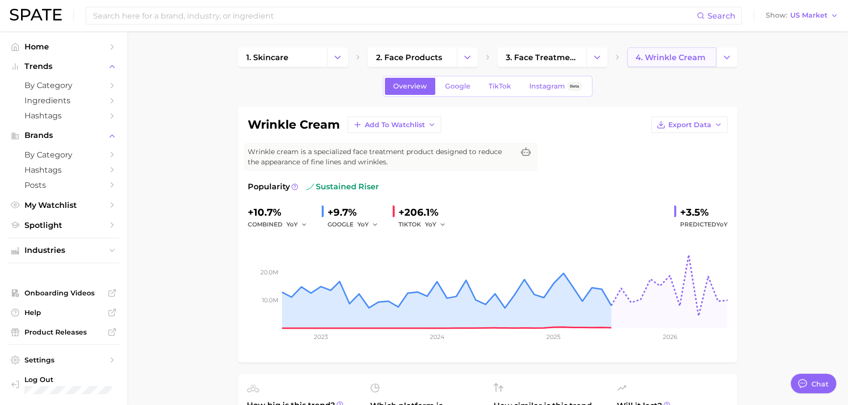
click at [685, 57] on span "4. wrinkle cream" at bounding box center [671, 57] width 70 height 9
click at [722, 54] on icon "Change Category" at bounding box center [727, 57] width 10 height 10
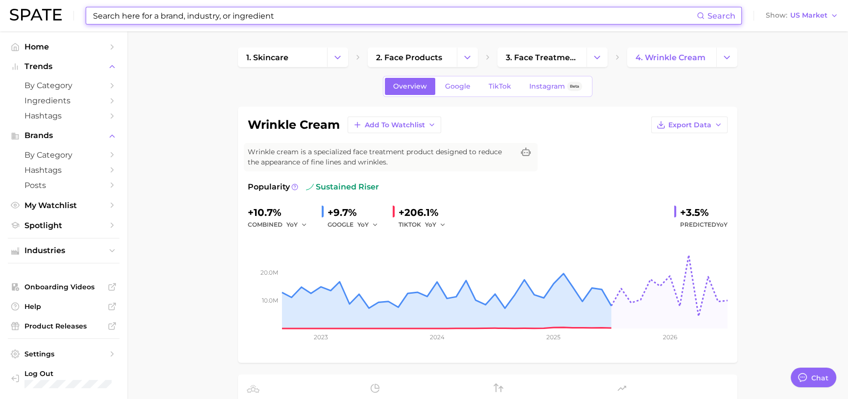
click at [329, 14] on input at bounding box center [394, 15] width 605 height 17
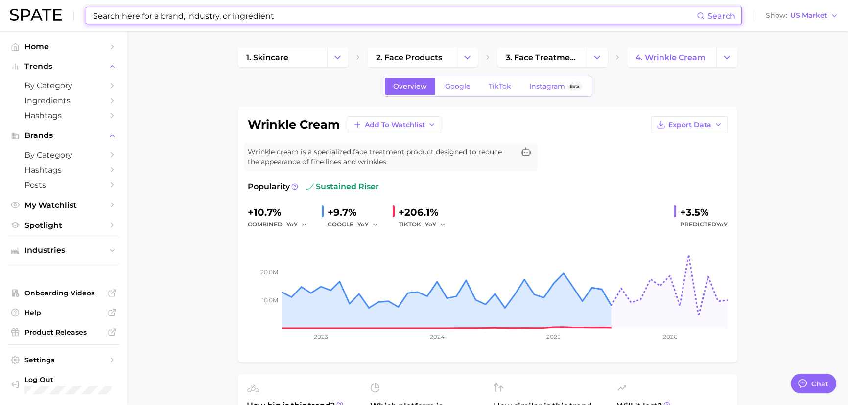
click at [329, 10] on input at bounding box center [394, 15] width 605 height 17
drag, startPoint x: 232, startPoint y: 14, endPoint x: 78, endPoint y: 18, distance: 153.8
click at [78, 18] on div "Search Show US Market" at bounding box center [424, 15] width 829 height 31
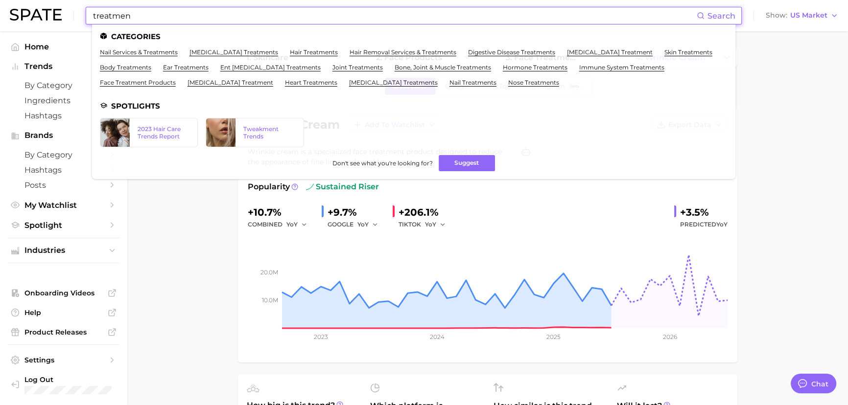
type input "treatmen"
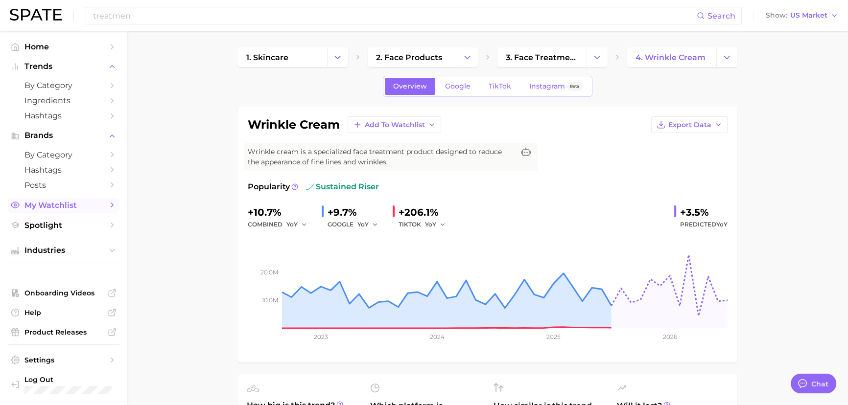
click at [105, 204] on link "My Watchlist" at bounding box center [64, 205] width 112 height 15
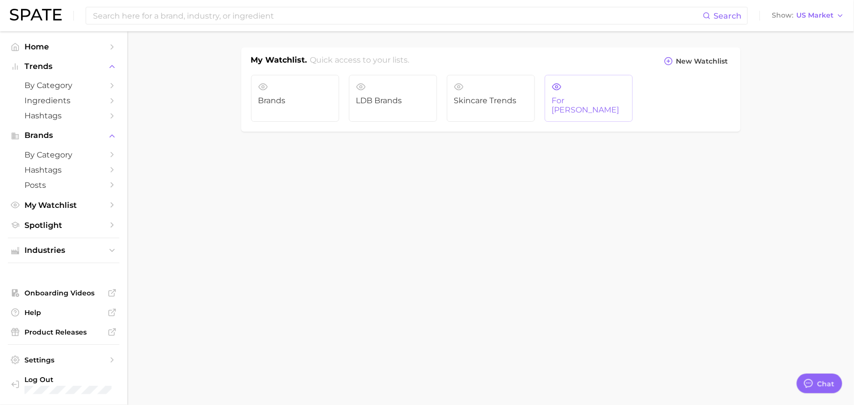
click at [576, 100] on span "For [PERSON_NAME]" at bounding box center [588, 105] width 73 height 18
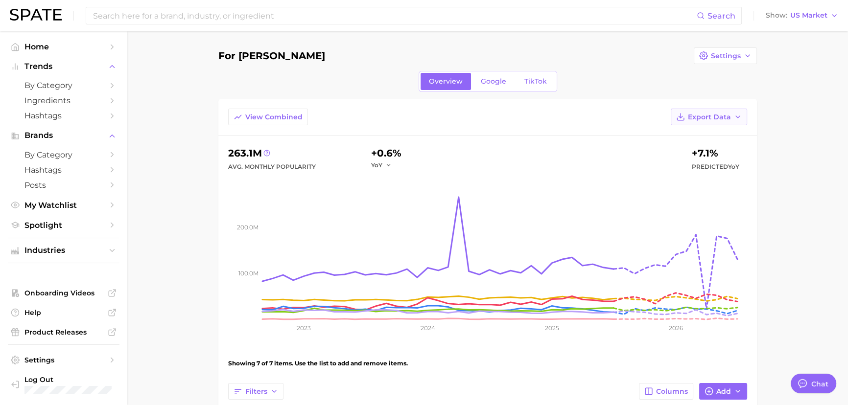
click at [691, 122] on button "Export Data" at bounding box center [709, 117] width 76 height 17
click at [693, 136] on span "Table Data CSV" at bounding box center [683, 135] width 54 height 8
click at [130, 20] on input at bounding box center [394, 15] width 605 height 17
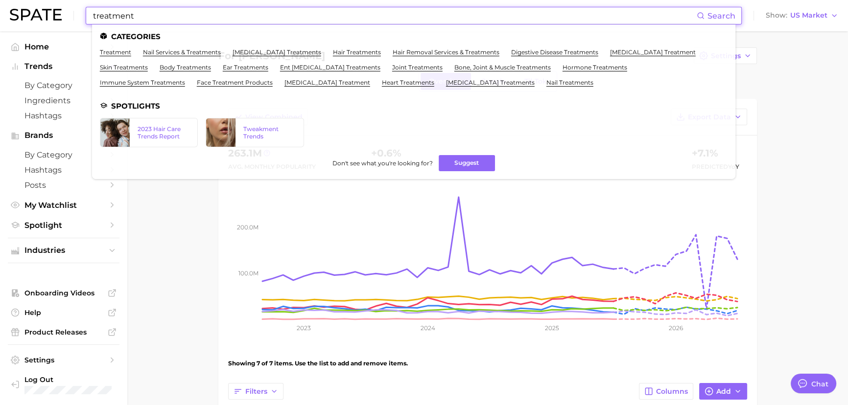
type input "treatment"
click at [98, 50] on ul "Categories treatment nail services & treatments [MEDICAL_DATA] treatments hair …" at bounding box center [413, 101] width 643 height 155
click at [104, 50] on link "treatment" at bounding box center [115, 51] width 31 height 7
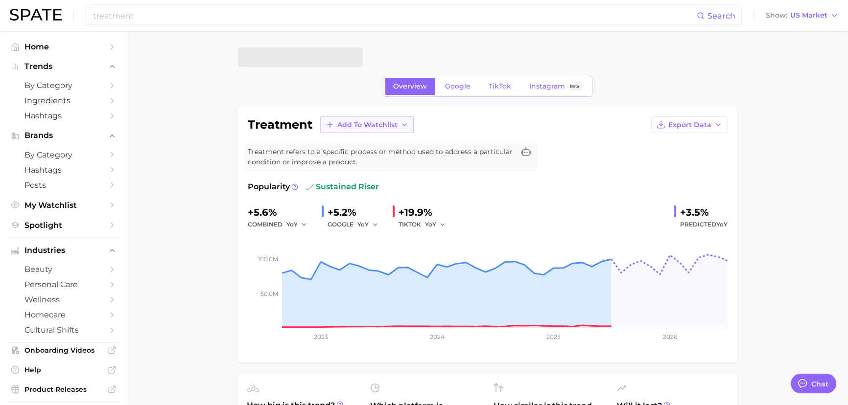
click at [396, 127] on span "Add to Watchlist" at bounding box center [367, 125] width 60 height 8
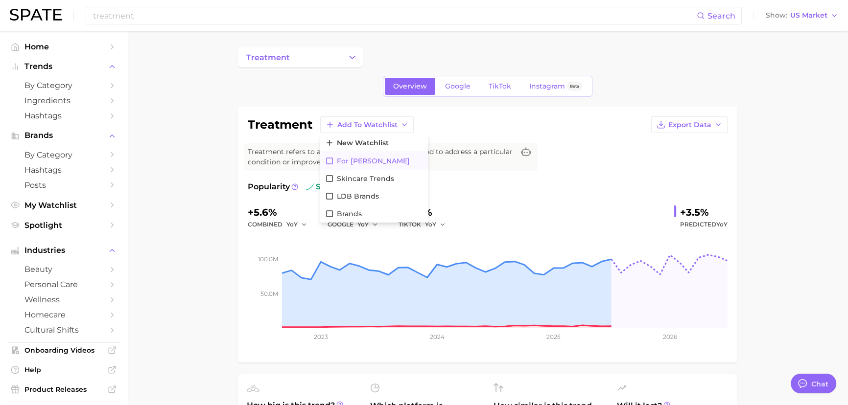
click at [364, 157] on span "For [PERSON_NAME]" at bounding box center [373, 161] width 73 height 8
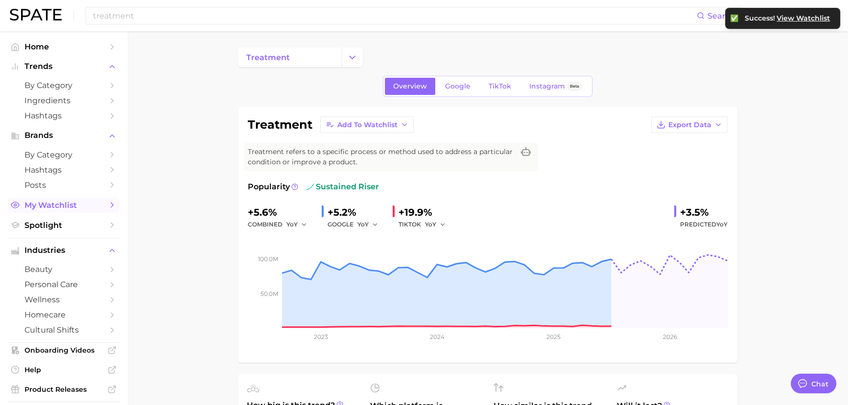
click at [60, 203] on span "My Watchlist" at bounding box center [63, 205] width 78 height 9
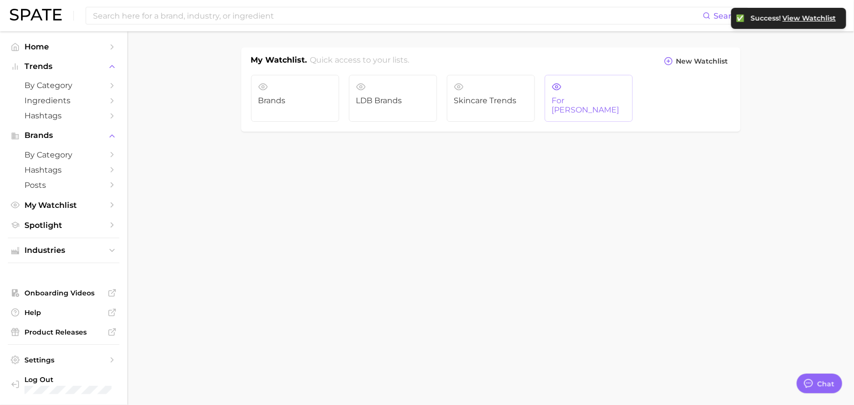
click at [593, 94] on link "For [PERSON_NAME]" at bounding box center [589, 98] width 88 height 47
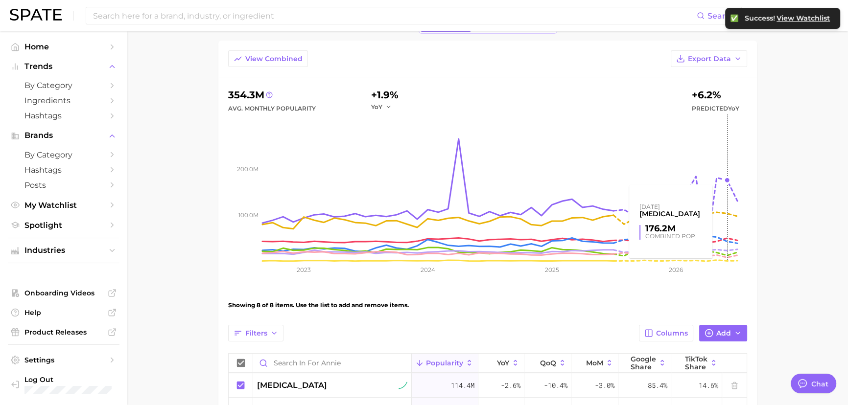
scroll to position [178, 0]
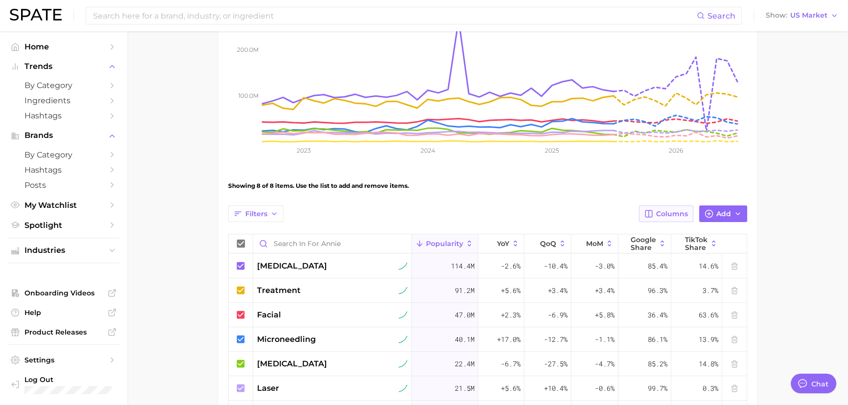
click at [674, 215] on span "Columns" at bounding box center [672, 214] width 32 height 8
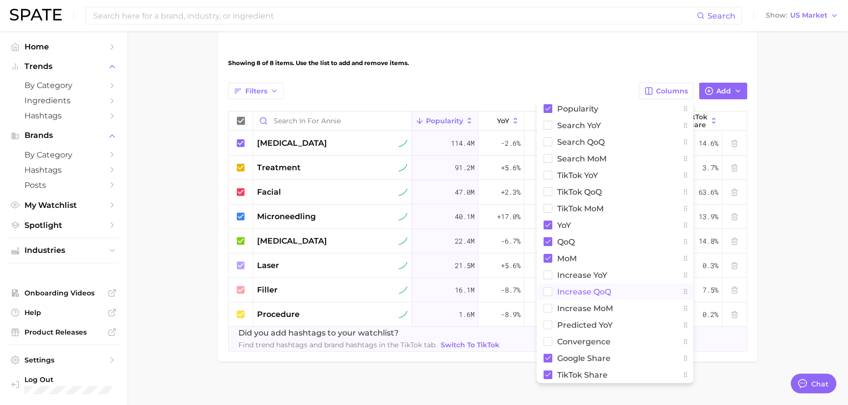
scroll to position [305, 0]
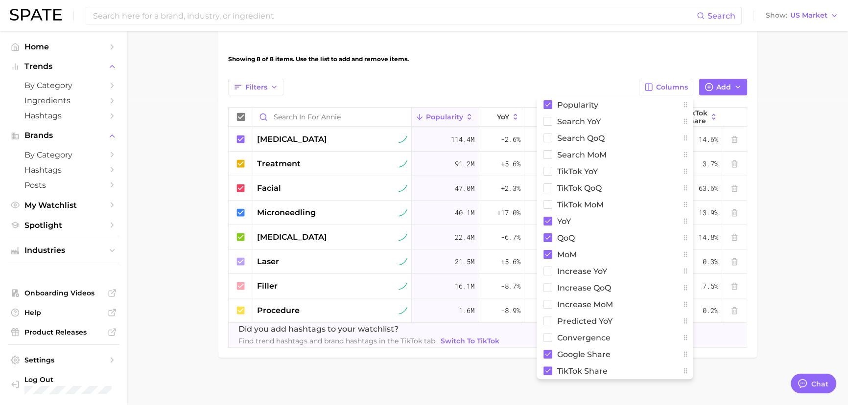
click at [798, 237] on main "For [PERSON_NAME] Settings Overview Google TikTok View Combined Export Data 354…" at bounding box center [487, 67] width 721 height 680
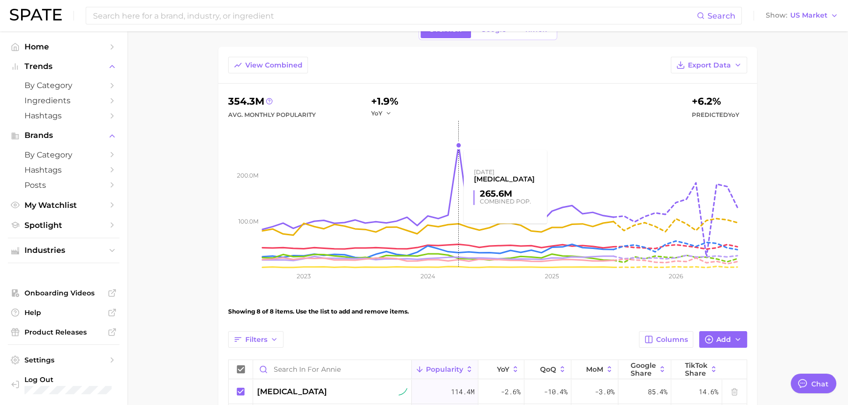
scroll to position [0, 0]
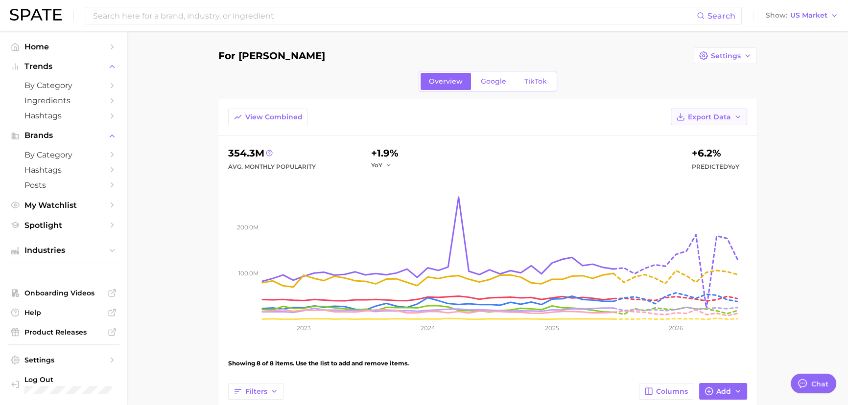
click at [742, 117] on button "Export Data" at bounding box center [709, 117] width 76 height 17
click at [711, 136] on button "Table Data CSV" at bounding box center [694, 135] width 108 height 18
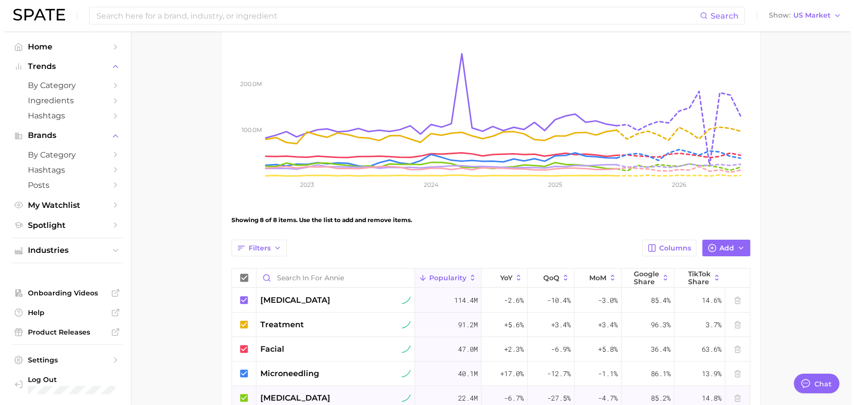
scroll to position [242, 0]
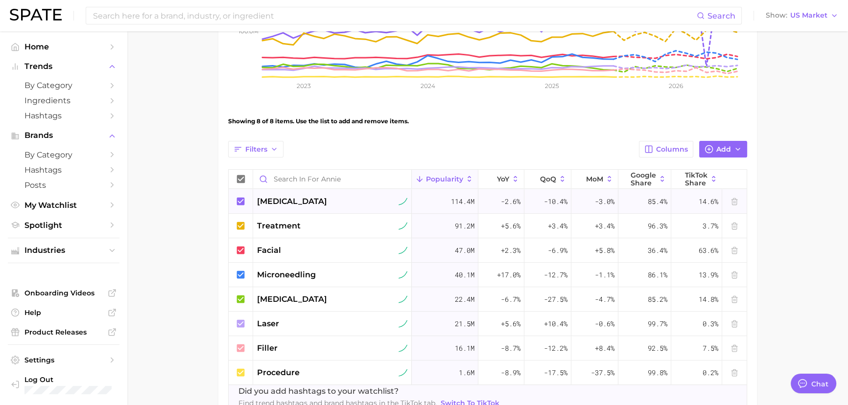
click at [265, 196] on span "[MEDICAL_DATA]" at bounding box center [292, 202] width 70 height 12
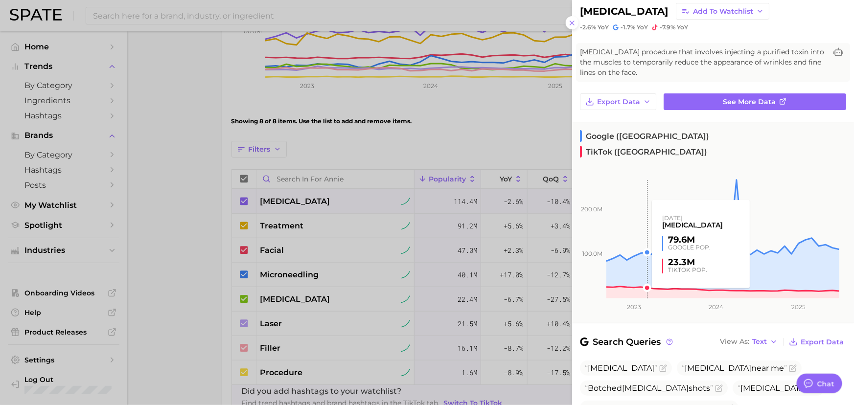
scroll to position [18, 0]
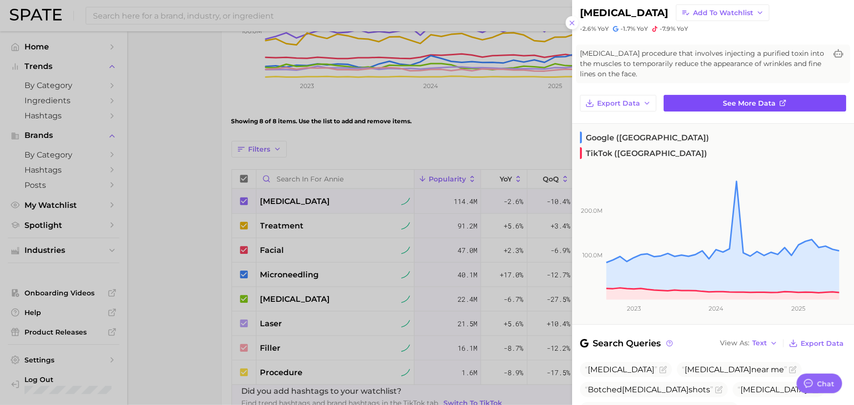
click at [698, 105] on link "See more data" at bounding box center [755, 103] width 183 height 17
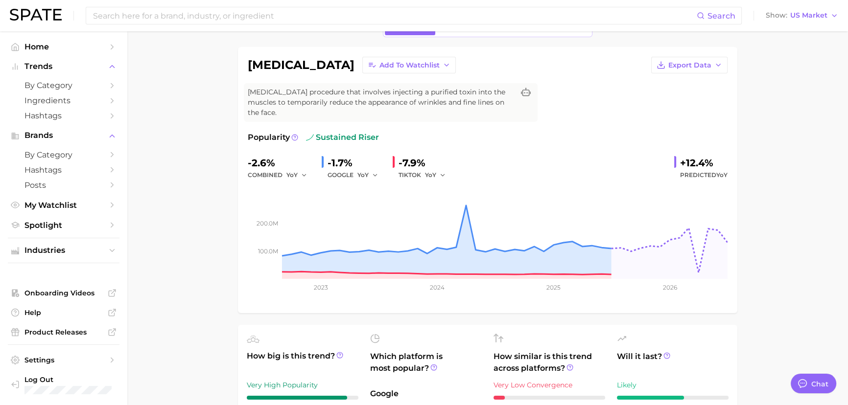
scroll to position [44, 0]
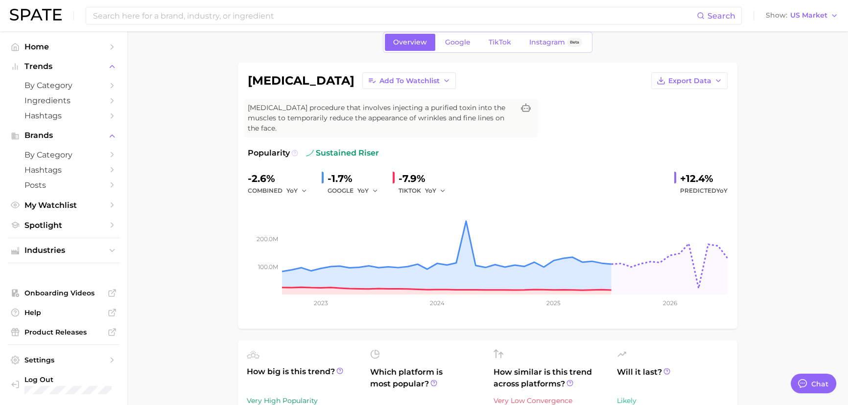
click at [296, 150] on icon at bounding box center [294, 153] width 7 height 7
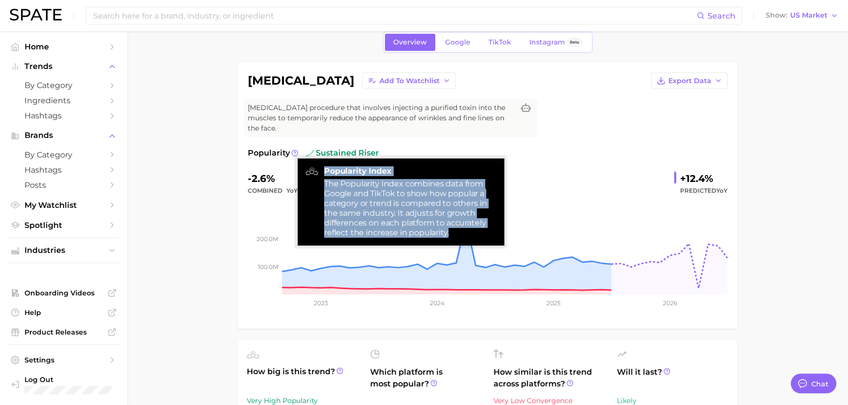
drag, startPoint x: 322, startPoint y: 171, endPoint x: 453, endPoint y: 235, distance: 145.9
click at [453, 235] on div "Popularity Index The Popularity Index combines data from Google and TikTok to s…" at bounding box center [401, 202] width 207 height 87
copy div "Popularity Index The Popularity Index combines data from Google and TikTok to s…"
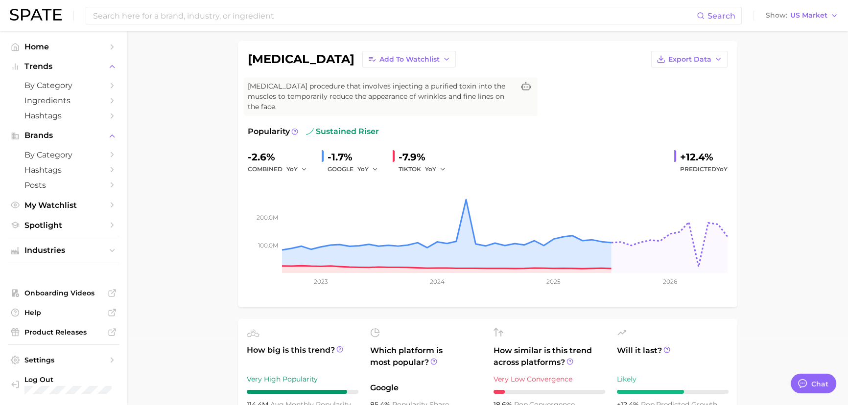
scroll to position [0, 0]
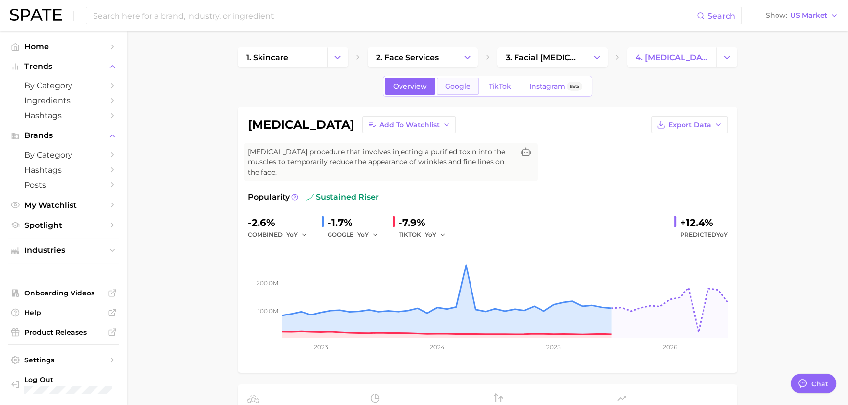
click at [457, 83] on span "Google" at bounding box center [457, 86] width 25 height 8
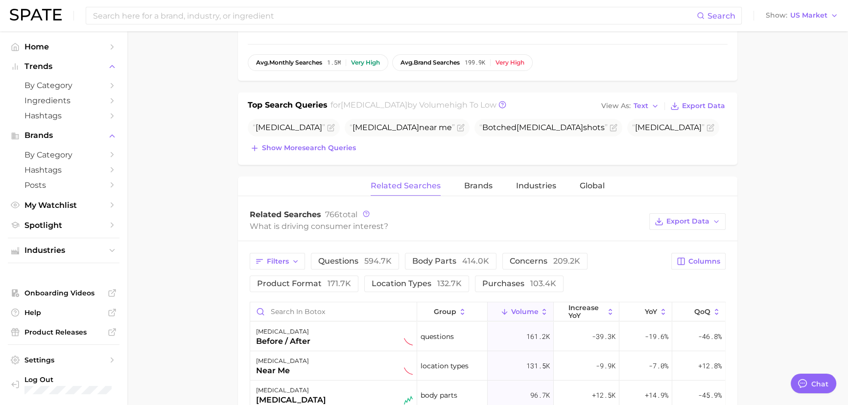
scroll to position [325, 0]
click at [701, 265] on button "Columns" at bounding box center [698, 262] width 54 height 17
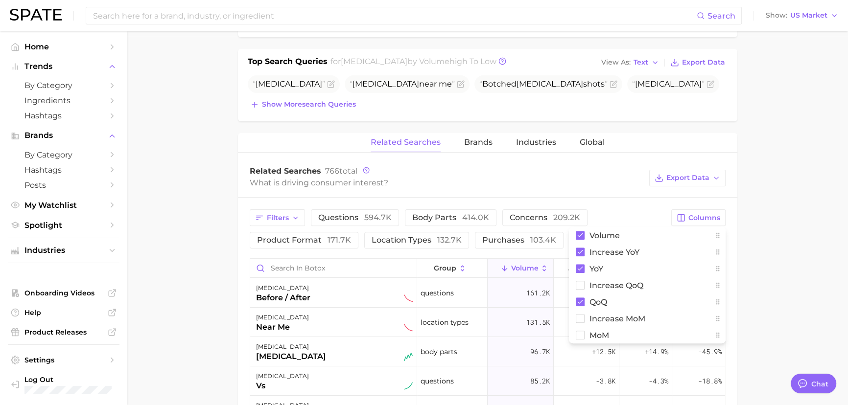
click at [711, 227] on button at bounding box center [718, 235] width 16 height 17
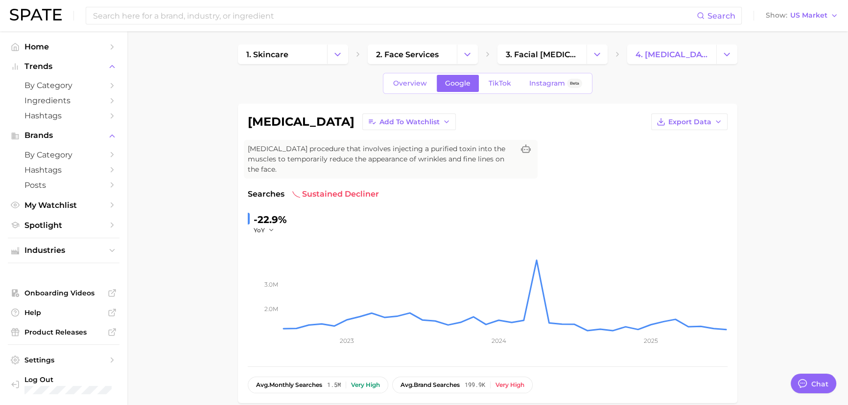
scroll to position [0, 0]
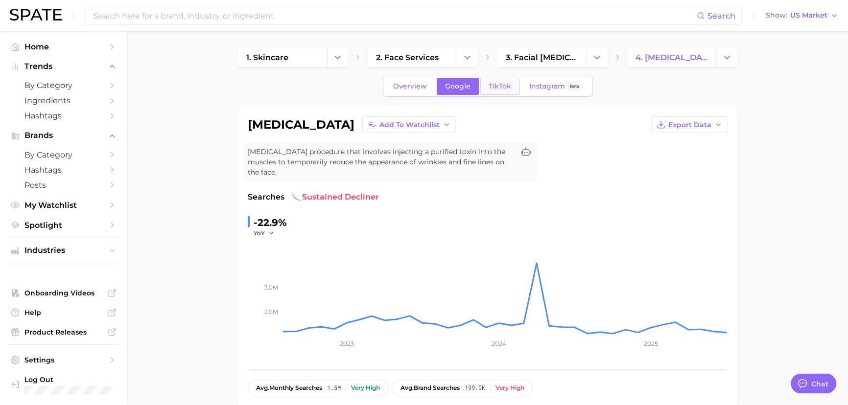
click at [500, 83] on span "TikTok" at bounding box center [500, 86] width 23 height 8
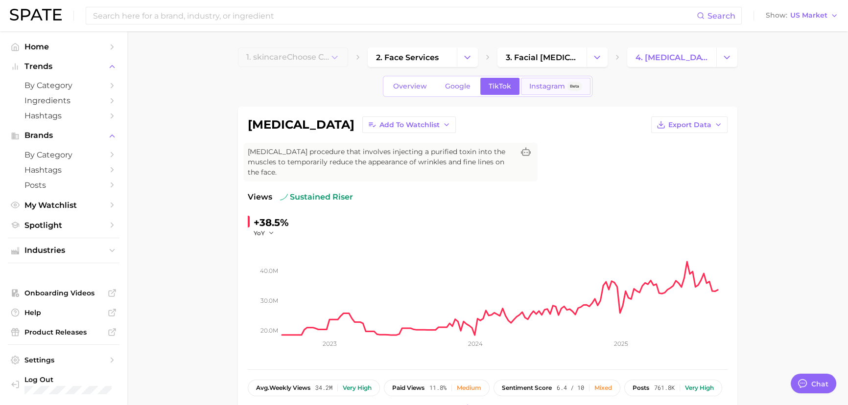
click at [555, 90] on span "Instagram" at bounding box center [547, 86] width 36 height 8
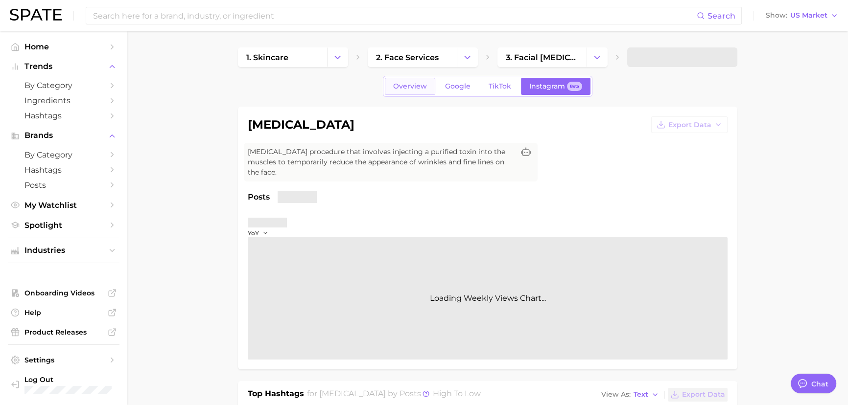
click at [397, 89] on span "Overview" at bounding box center [410, 86] width 34 height 8
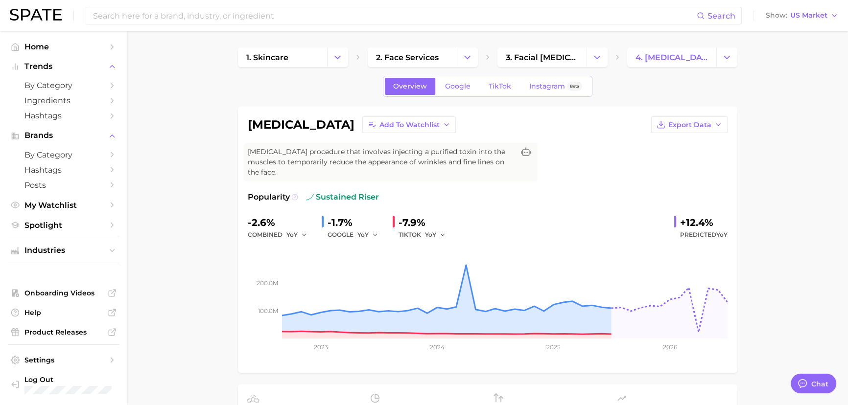
click at [295, 195] on icon at bounding box center [294, 197] width 7 height 7
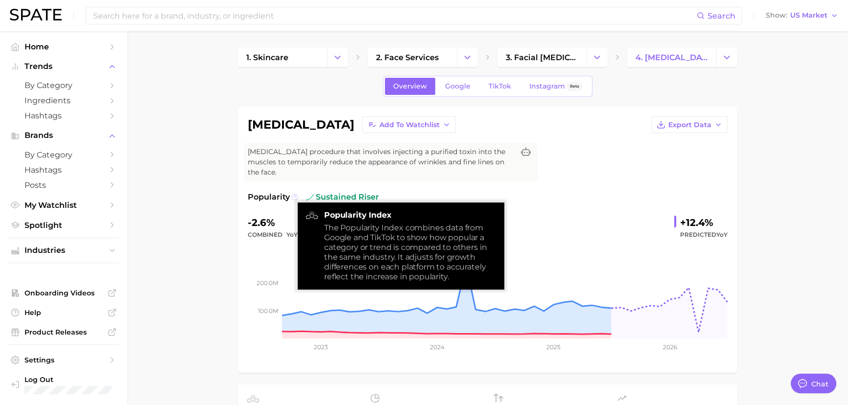
click at [295, 196] on icon at bounding box center [294, 197] width 7 height 7
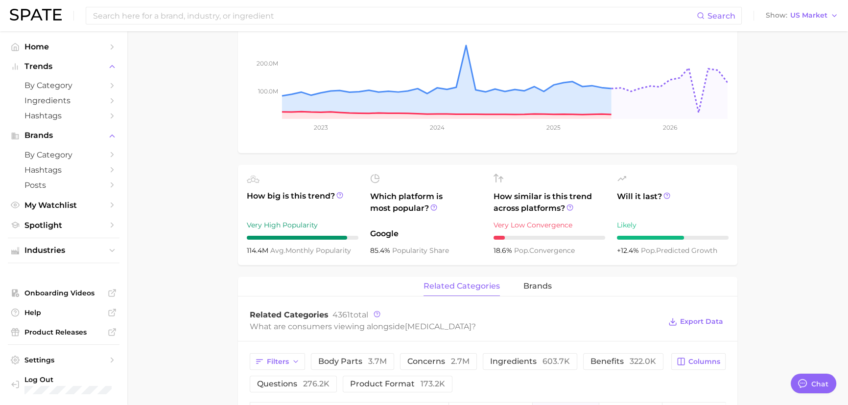
scroll to position [222, 0]
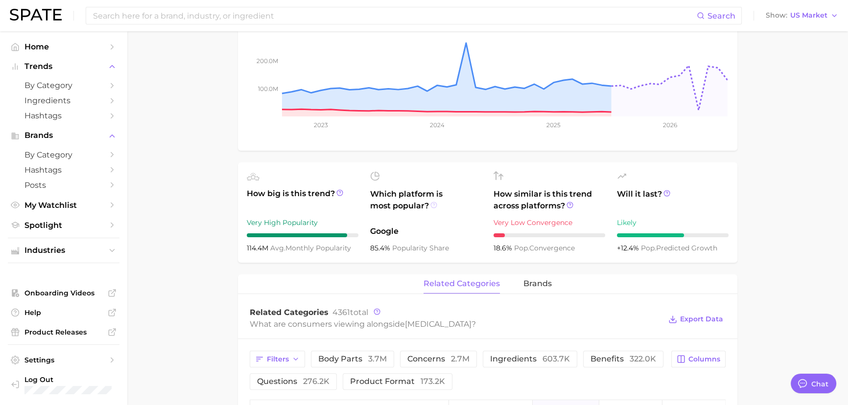
click at [434, 202] on circle at bounding box center [434, 205] width 6 height 6
click at [438, 249] on span "popularity share" at bounding box center [420, 248] width 57 height 9
click at [500, 177] on icon at bounding box center [499, 176] width 10 height 10
click at [432, 208] on span "Which platform is most popular?" at bounding box center [426, 205] width 112 height 32
click at [435, 206] on icon at bounding box center [433, 205] width 7 height 7
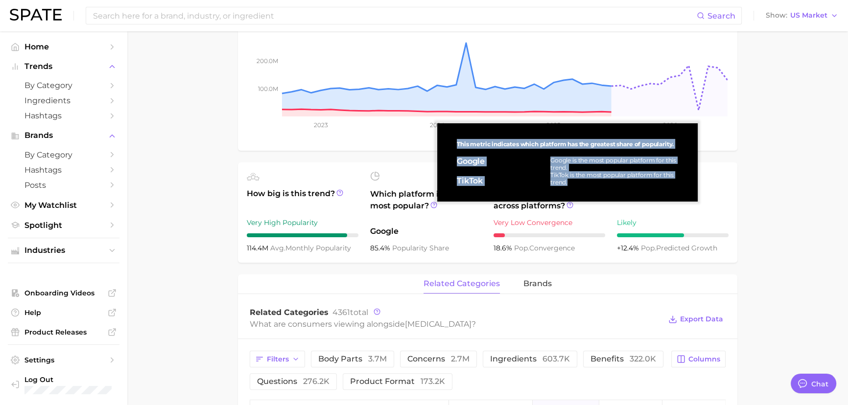
drag, startPoint x: 457, startPoint y: 143, endPoint x: 583, endPoint y: 185, distance: 131.9
click at [583, 185] on div "This metric indicates which platform has the greatest share of popularity. Goog…" at bounding box center [567, 162] width 245 height 63
copy div "This metric indicates which platform has the greatest share of popularity. Goog…"
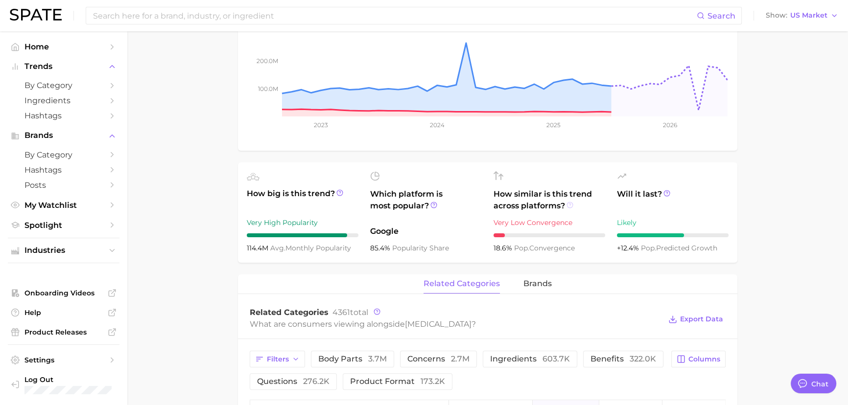
click at [572, 204] on circle at bounding box center [570, 205] width 6 height 6
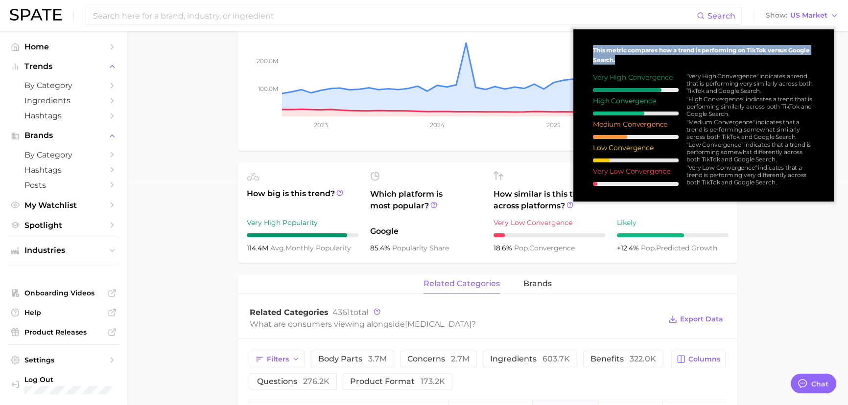
drag, startPoint x: 592, startPoint y: 47, endPoint x: 623, endPoint y: 61, distance: 33.3
click at [623, 61] on div "This metric compares how a trend is performing on TikTok versus Google Search. …" at bounding box center [703, 115] width 245 height 157
copy span "This metric compares how a trend is performing on TikTok versus Google Search."
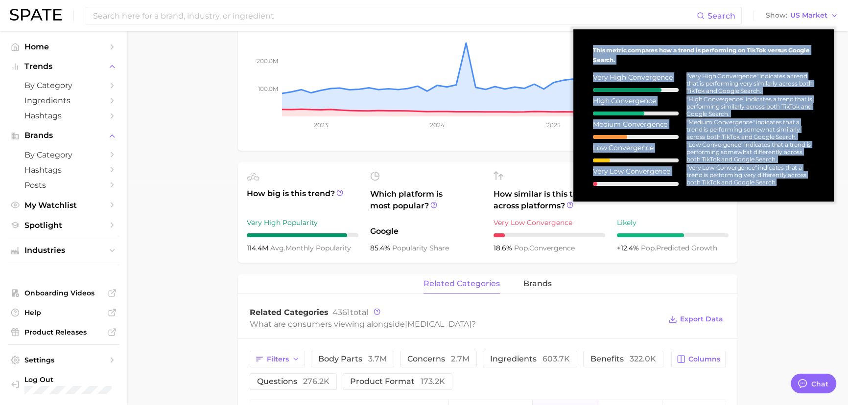
drag, startPoint x: 780, startPoint y: 185, endPoint x: 582, endPoint y: 49, distance: 239.9
click at [582, 49] on div "This metric compares how a trend is performing on TikTok versus Google Search. …" at bounding box center [703, 115] width 245 height 157
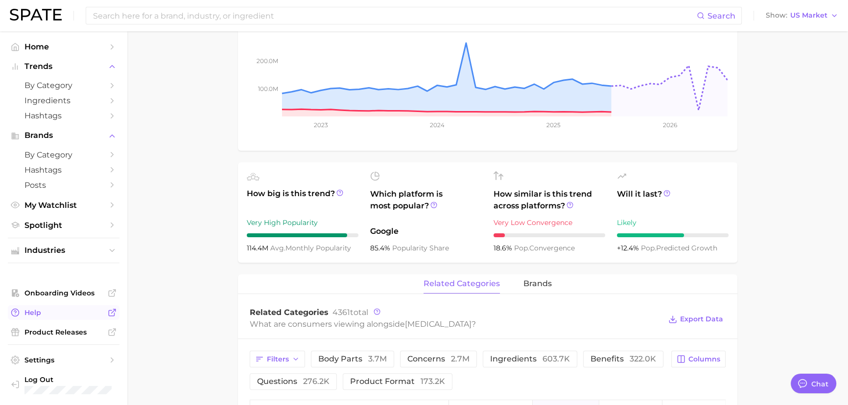
copy div "This metric compares how a trend is performing on TikTok versus Google Search. …"
click at [499, 178] on icon at bounding box center [499, 176] width 10 height 10
click at [573, 206] on icon at bounding box center [570, 205] width 7 height 7
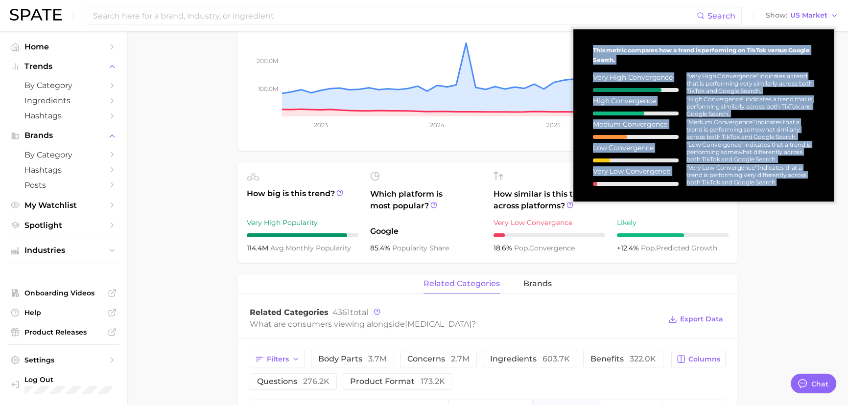
drag, startPoint x: 787, startPoint y: 186, endPoint x: 592, endPoint y: 50, distance: 238.2
click at [592, 50] on div "This metric compares how a trend is performing on TikTok versus Google Search. …" at bounding box center [703, 115] width 245 height 157
copy div "This metric compares how a trend is performing on TikTok versus Google Search. …"
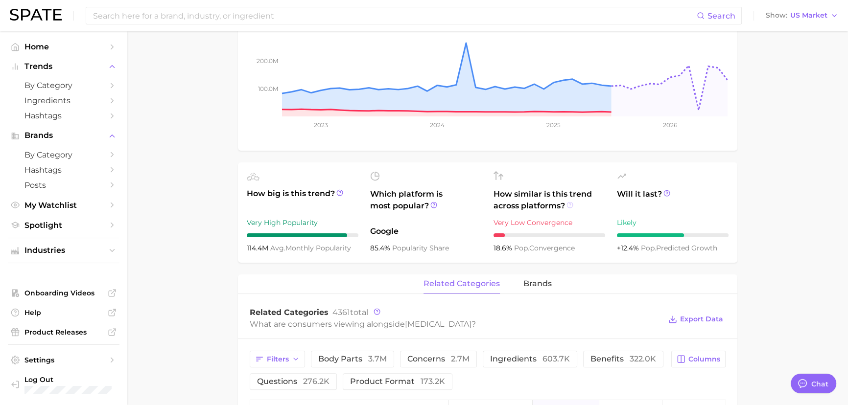
click at [568, 206] on circle at bounding box center [570, 205] width 6 height 6
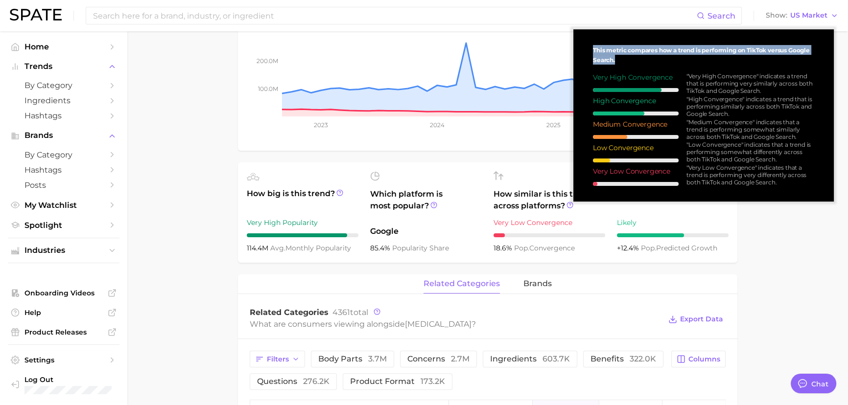
drag, startPoint x: 616, startPoint y: 62, endPoint x: 587, endPoint y: 53, distance: 30.1
click at [589, 50] on div "This metric compares how a trend is performing on TikTok versus Google Search. …" at bounding box center [703, 115] width 245 height 157
copy span "This metric compares how a trend is performing on TikTok versus Google Search."
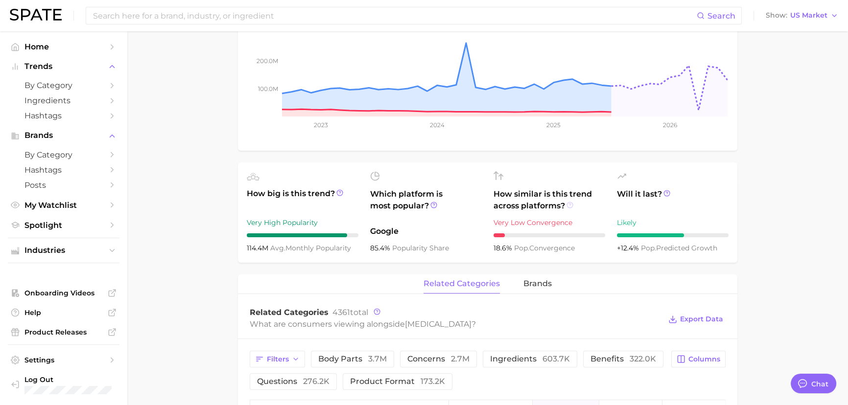
click at [569, 204] on icon at bounding box center [570, 205] width 7 height 7
click at [665, 191] on icon at bounding box center [666, 193] width 7 height 7
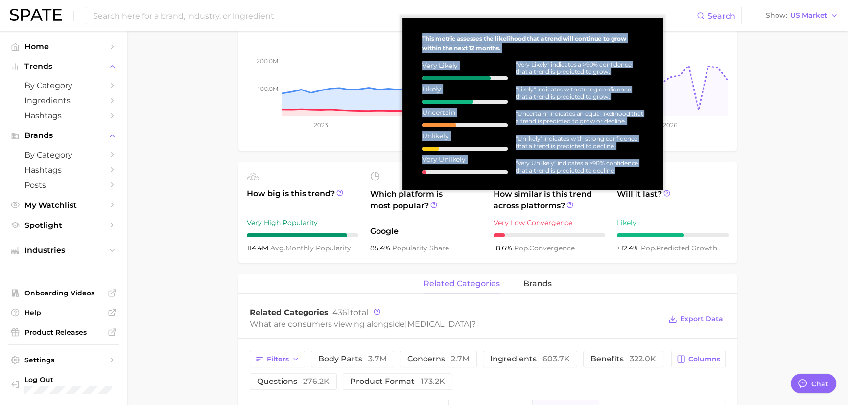
drag, startPoint x: 621, startPoint y: 170, endPoint x: 418, endPoint y: 38, distance: 242.3
click at [418, 38] on div "This metric assesses the likelihood that a trend will continue to grow within t…" at bounding box center [532, 103] width 245 height 157
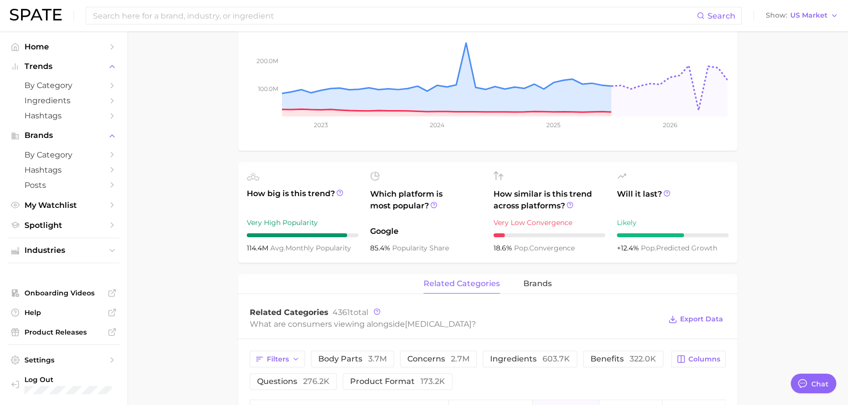
copy div "This metric assesses the likelihood that a trend will continue to grow within t…"
click at [666, 192] on icon at bounding box center [666, 193] width 7 height 7
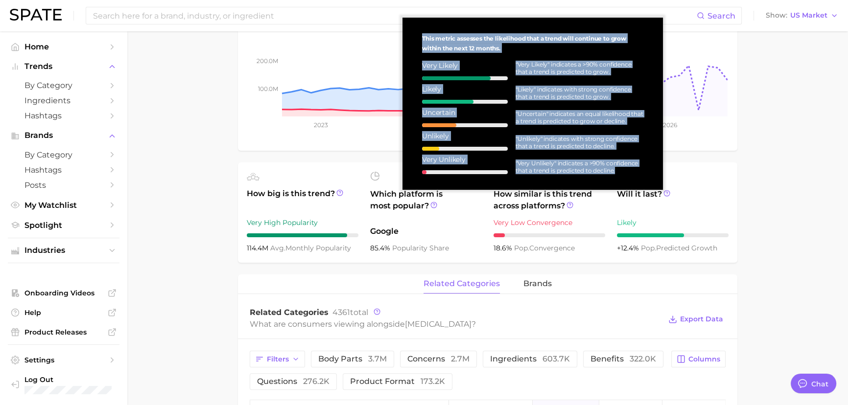
drag, startPoint x: 624, startPoint y: 172, endPoint x: 420, endPoint y: 37, distance: 245.5
click at [420, 37] on div "This metric assesses the likelihood that a trend will continue to grow within t…" at bounding box center [532, 103] width 245 height 157
copy div "This metric assesses the likelihood that a trend will continue to grow within t…"
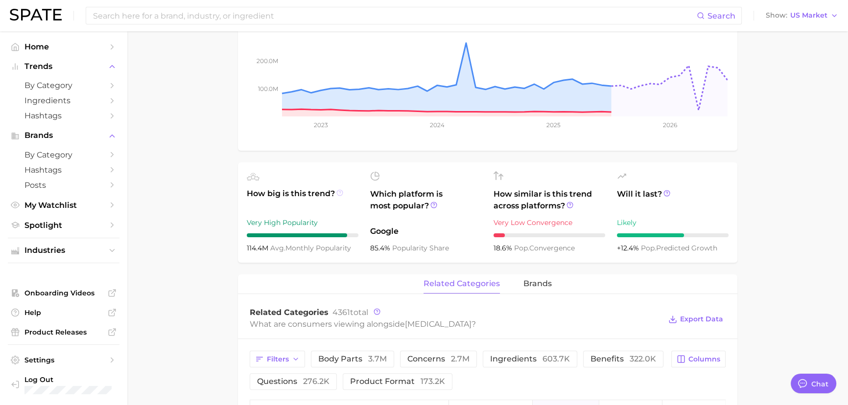
click at [338, 193] on icon at bounding box center [339, 193] width 7 height 7
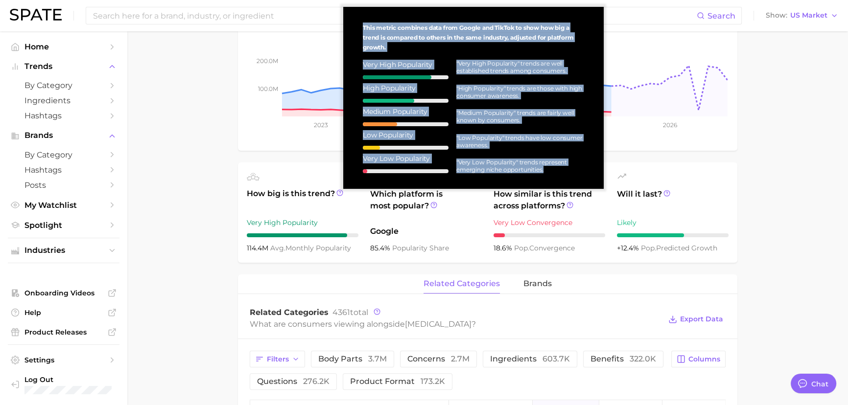
drag, startPoint x: 551, startPoint y: 172, endPoint x: 361, endPoint y: 31, distance: 236.6
click at [361, 31] on div "This metric combines data from Google and TikTok to show how big a trend is com…" at bounding box center [473, 98] width 245 height 166
copy div "This metric combines data from Google and TikTok to show how big a trend is com…"
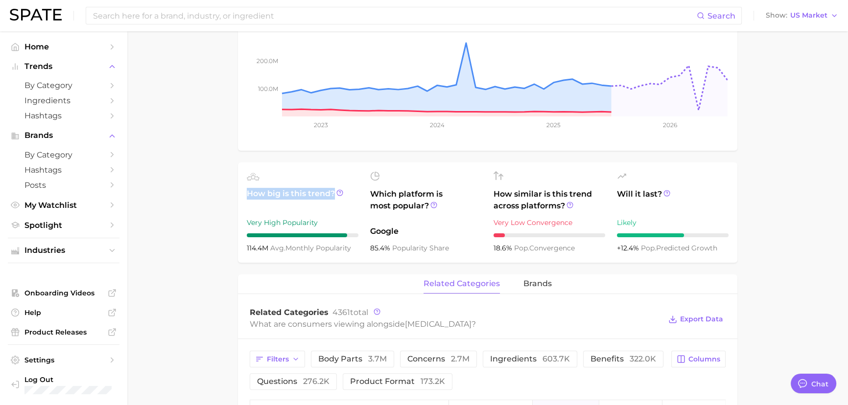
drag, startPoint x: 334, startPoint y: 190, endPoint x: 245, endPoint y: 203, distance: 90.0
click at [244, 203] on ul "How big is this trend? Very High Popularity 114.4m avg. monthly popularity Whic…" at bounding box center [487, 213] width 499 height 100
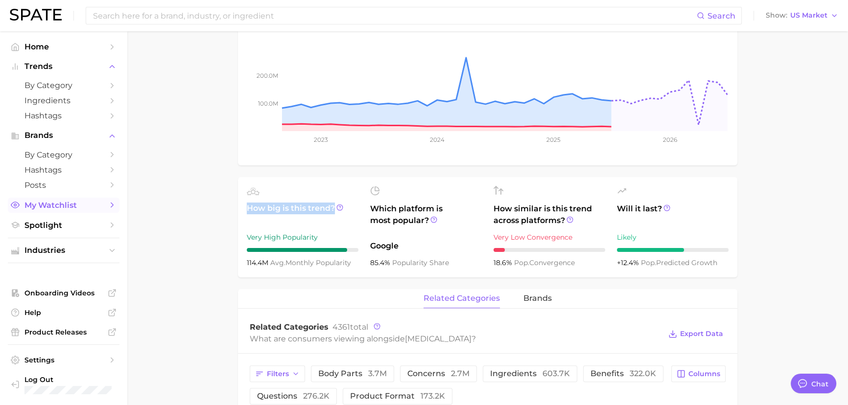
copy span "How big is this trend?"
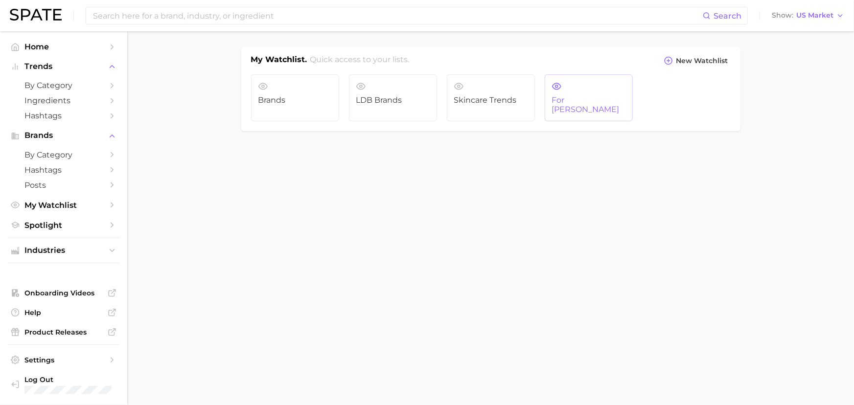
click at [560, 92] on link "For [PERSON_NAME]" at bounding box center [589, 97] width 88 height 47
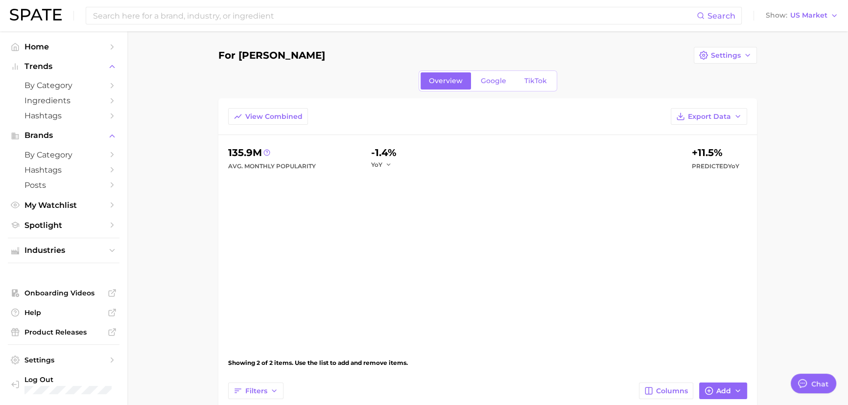
type textarea "x"
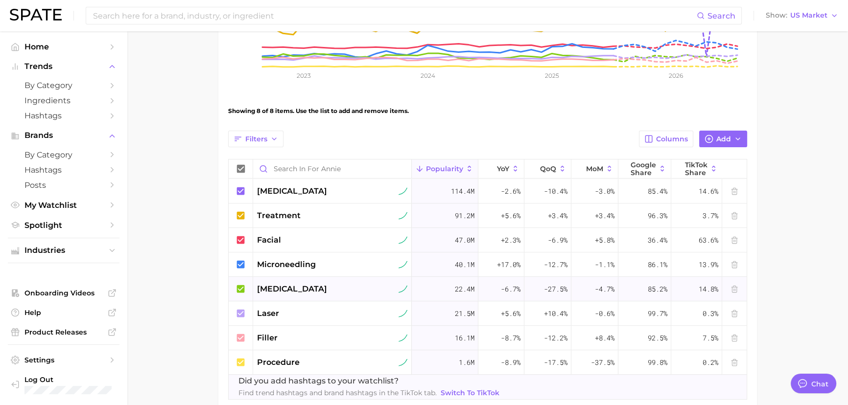
scroll to position [267, 0]
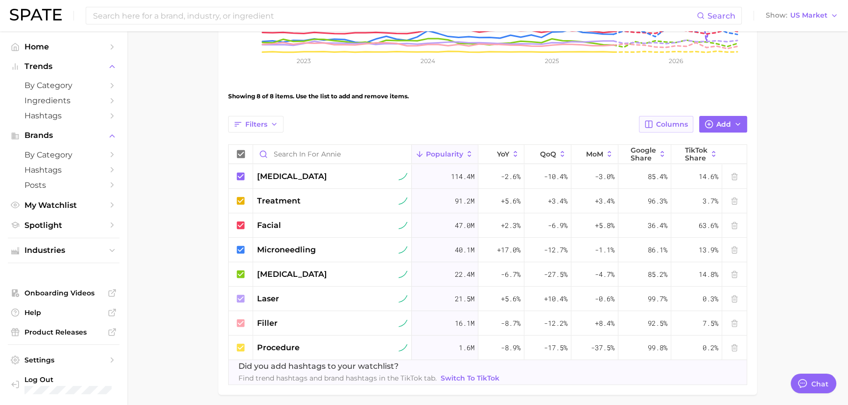
click at [667, 124] on span "Columns" at bounding box center [672, 124] width 32 height 8
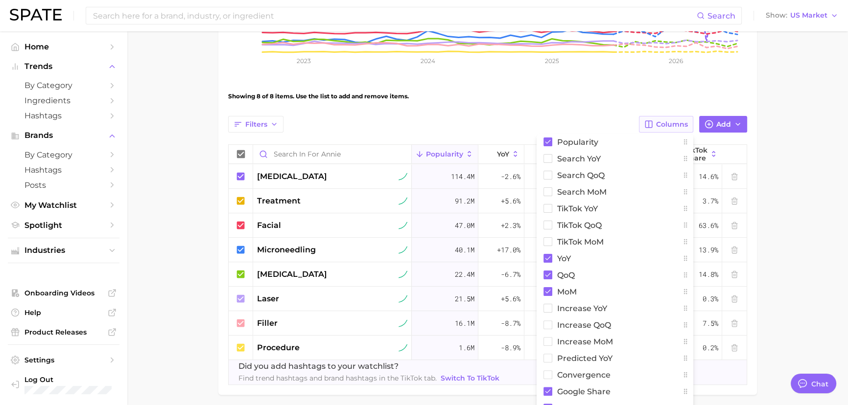
click at [672, 126] on span "Columns" at bounding box center [672, 124] width 32 height 8
